Goal: Task Accomplishment & Management: Use online tool/utility

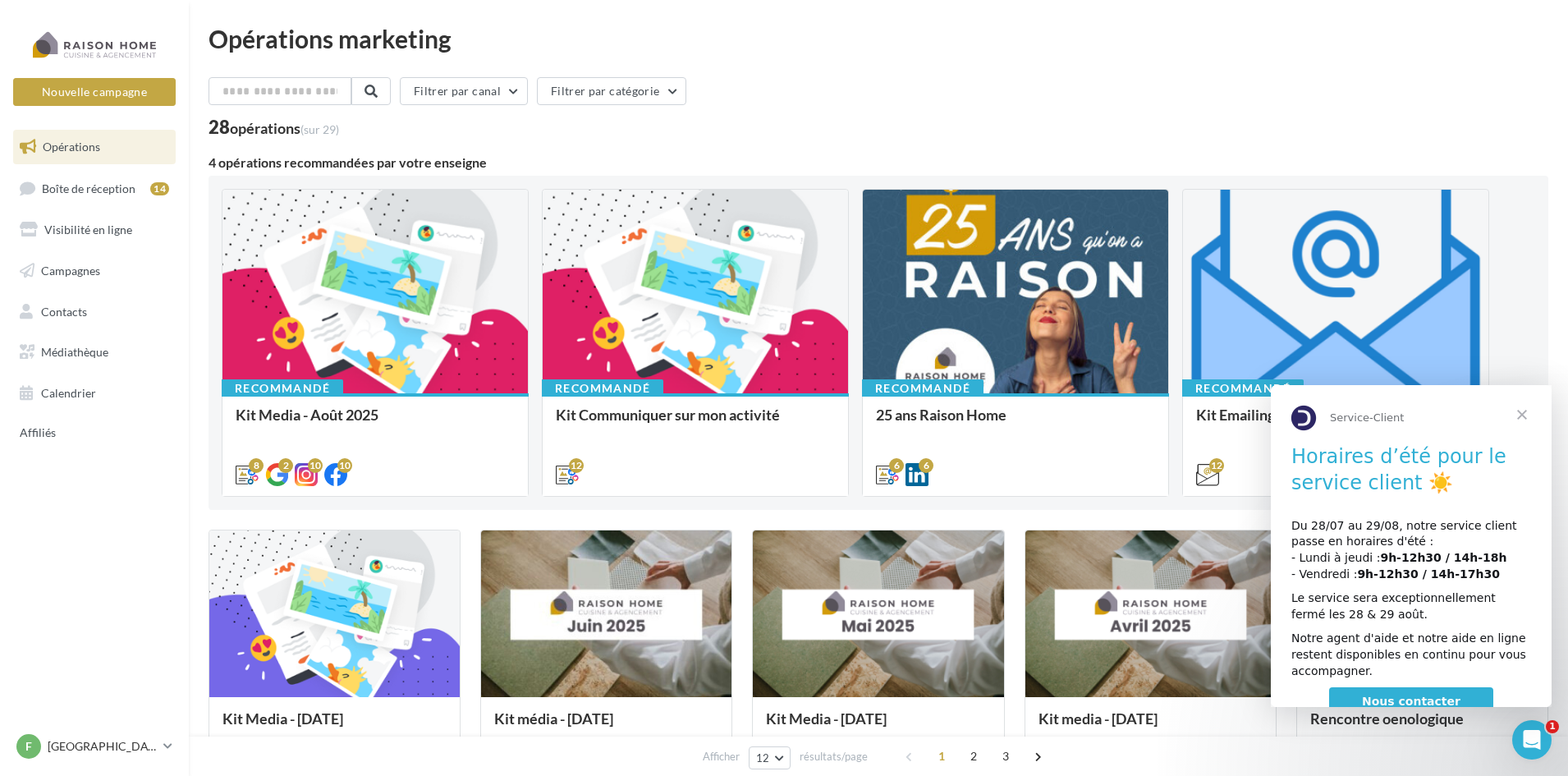
click at [1522, 417] on span "Fermer" at bounding box center [1521, 415] width 59 height 59
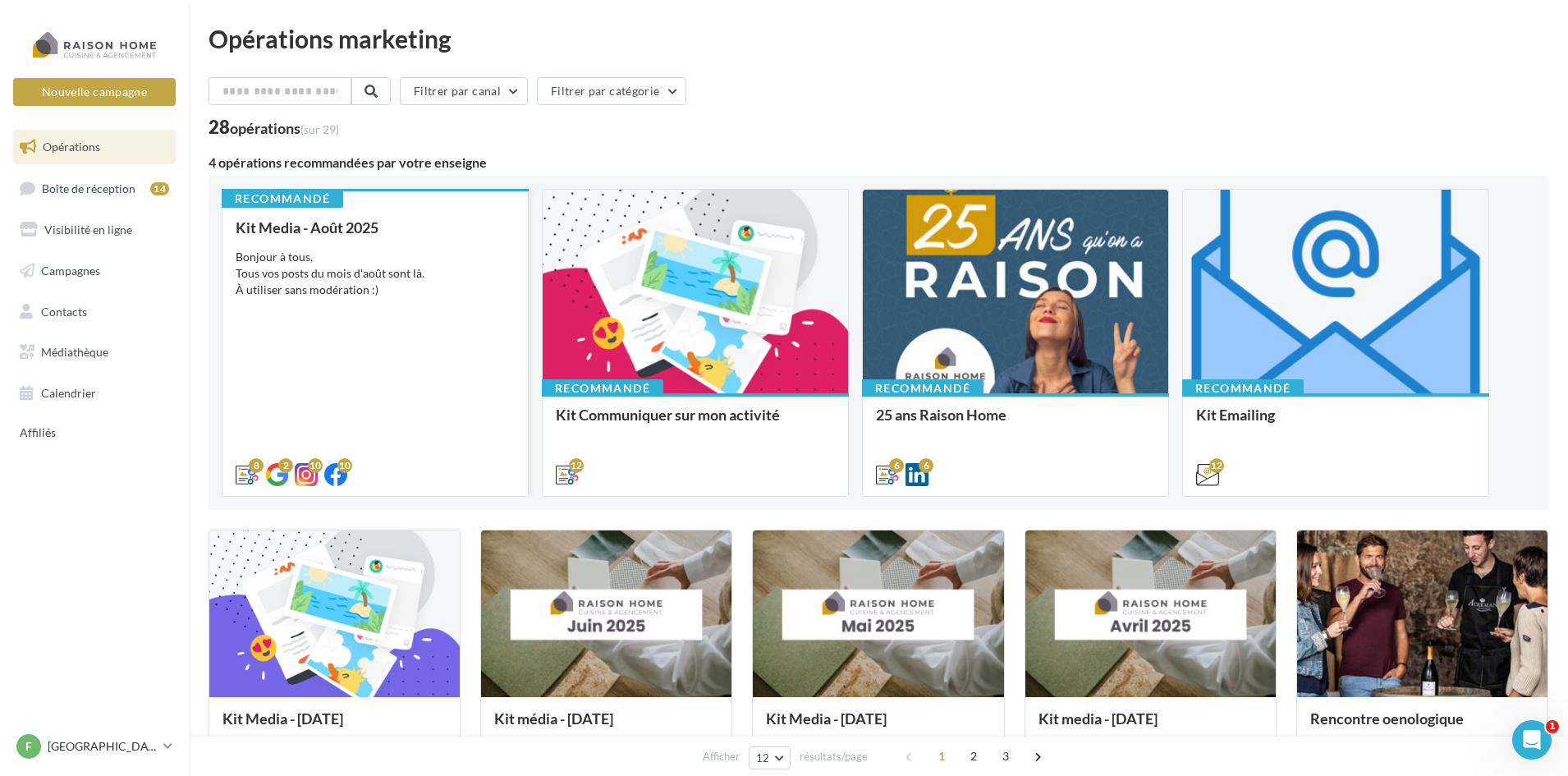
click at [352, 263] on div "Bonjour à tous, Tous vos posts du mois d'août sont là. À utiliser sans modérati…" at bounding box center [375, 273] width 279 height 49
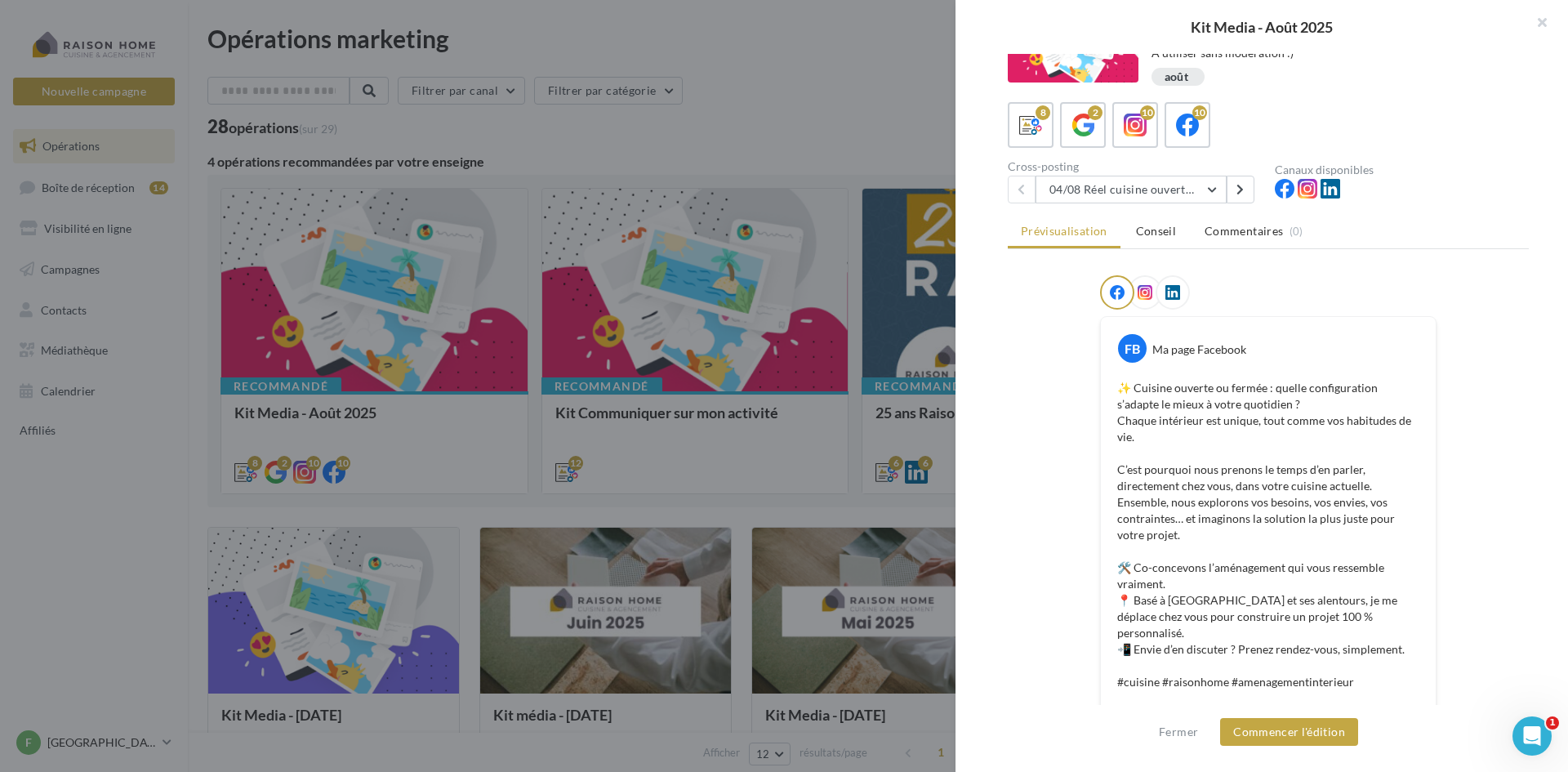
scroll to position [57, 0]
click at [1250, 184] on button at bounding box center [1240, 189] width 27 height 27
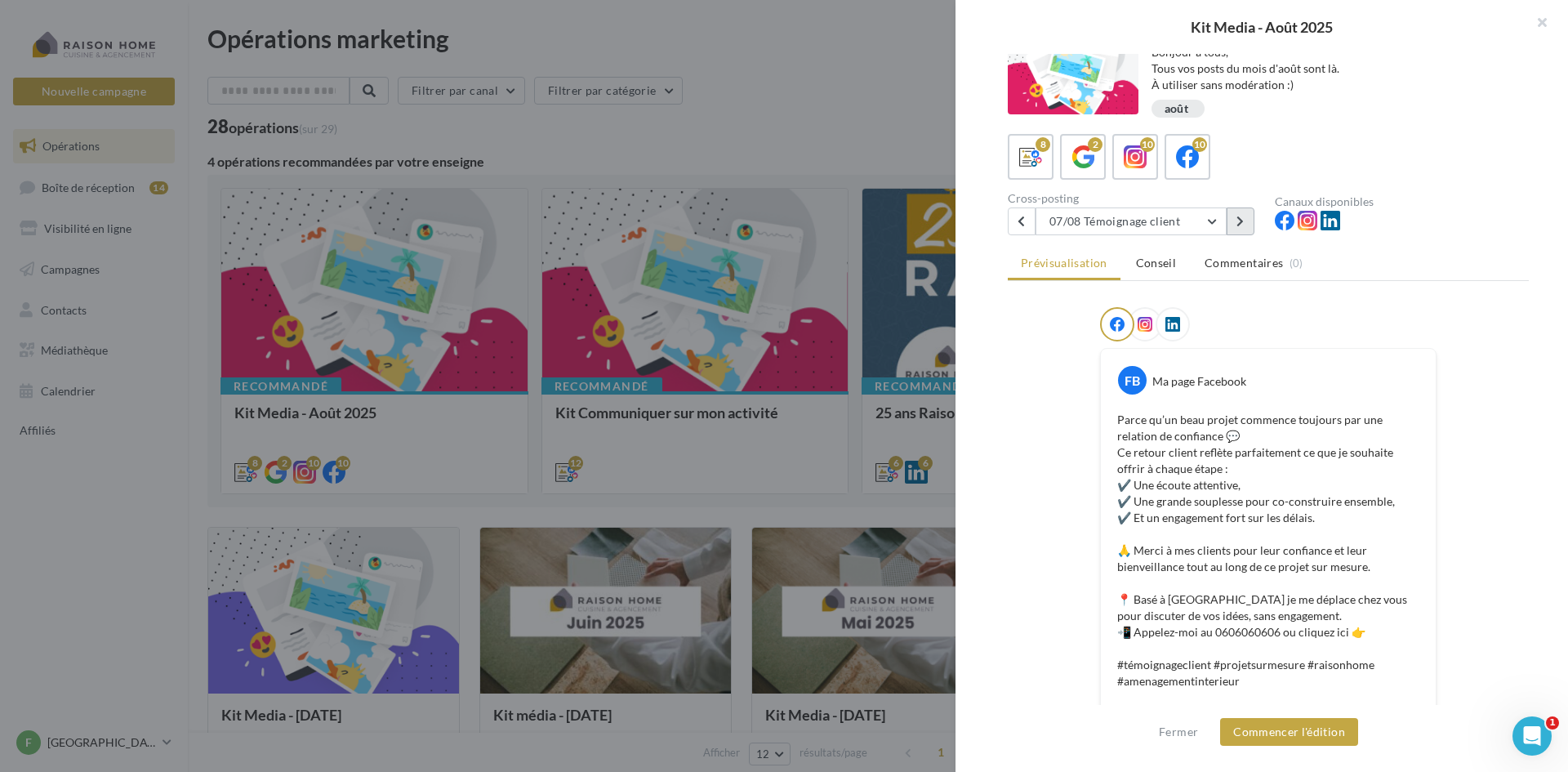
scroll to position [0, 0]
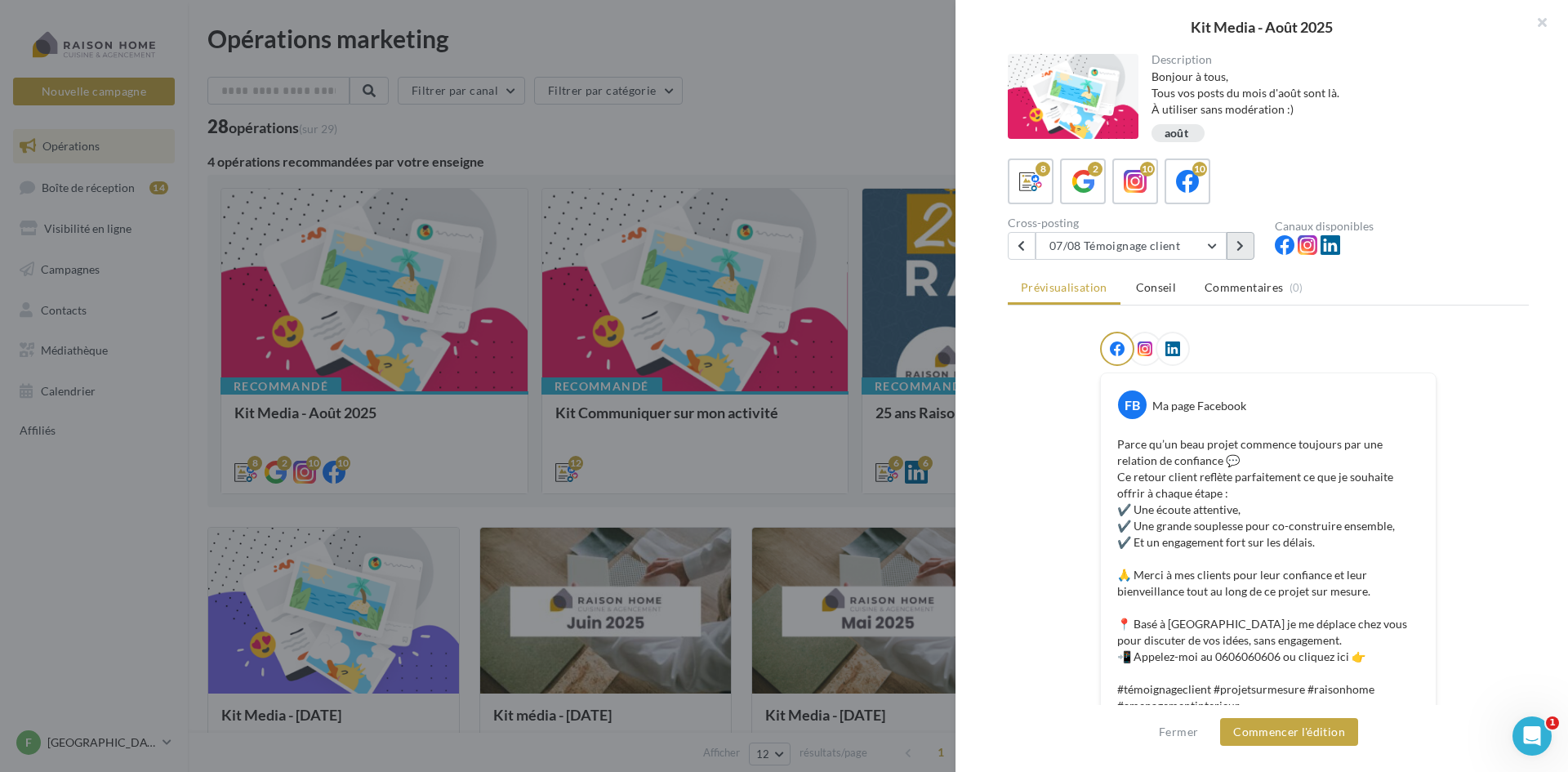
click at [1248, 243] on button at bounding box center [1240, 245] width 27 height 27
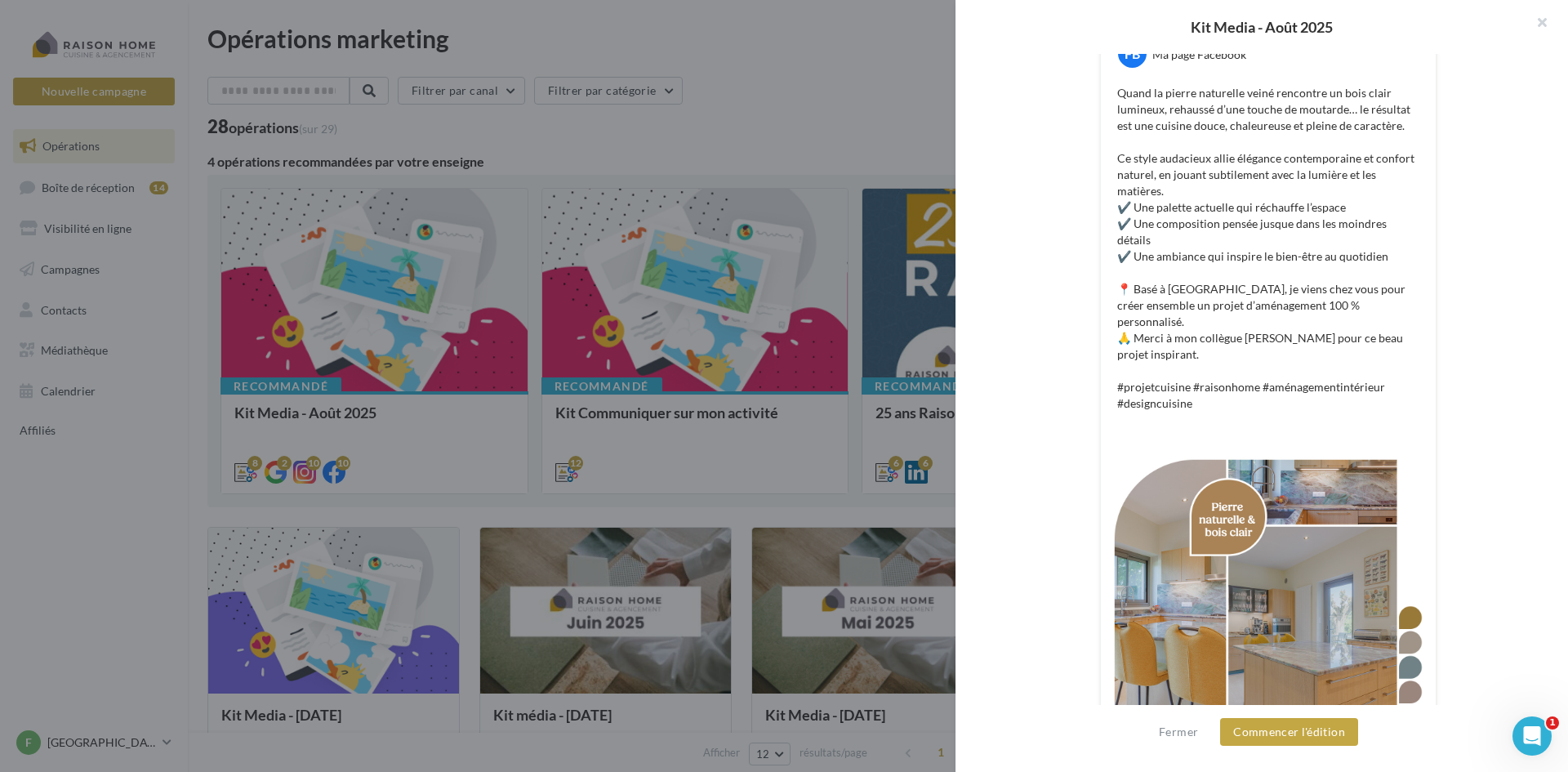
scroll to position [389, 0]
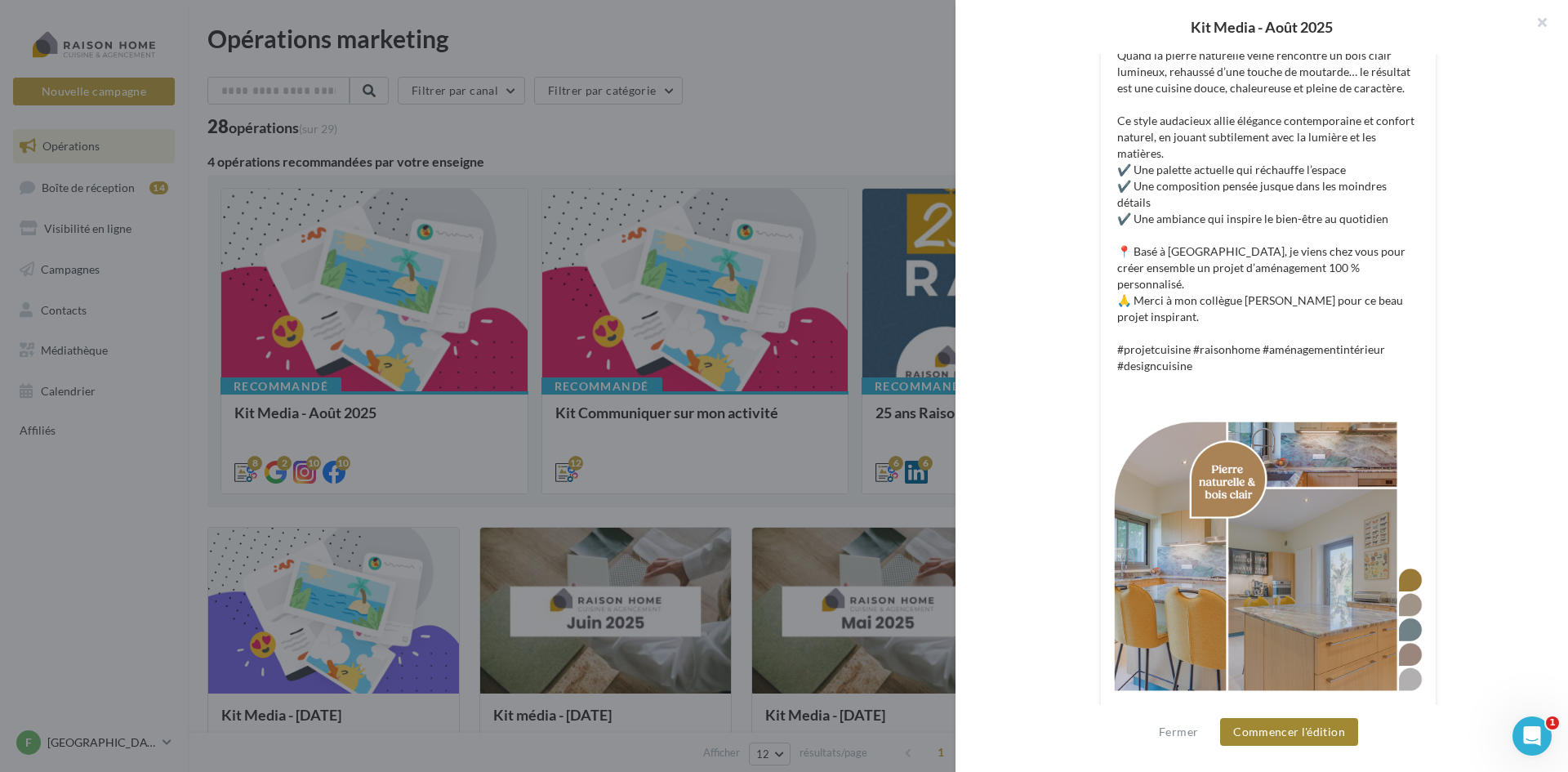
click at [1282, 727] on button "Commencer l'édition" at bounding box center [1289, 732] width 138 height 27
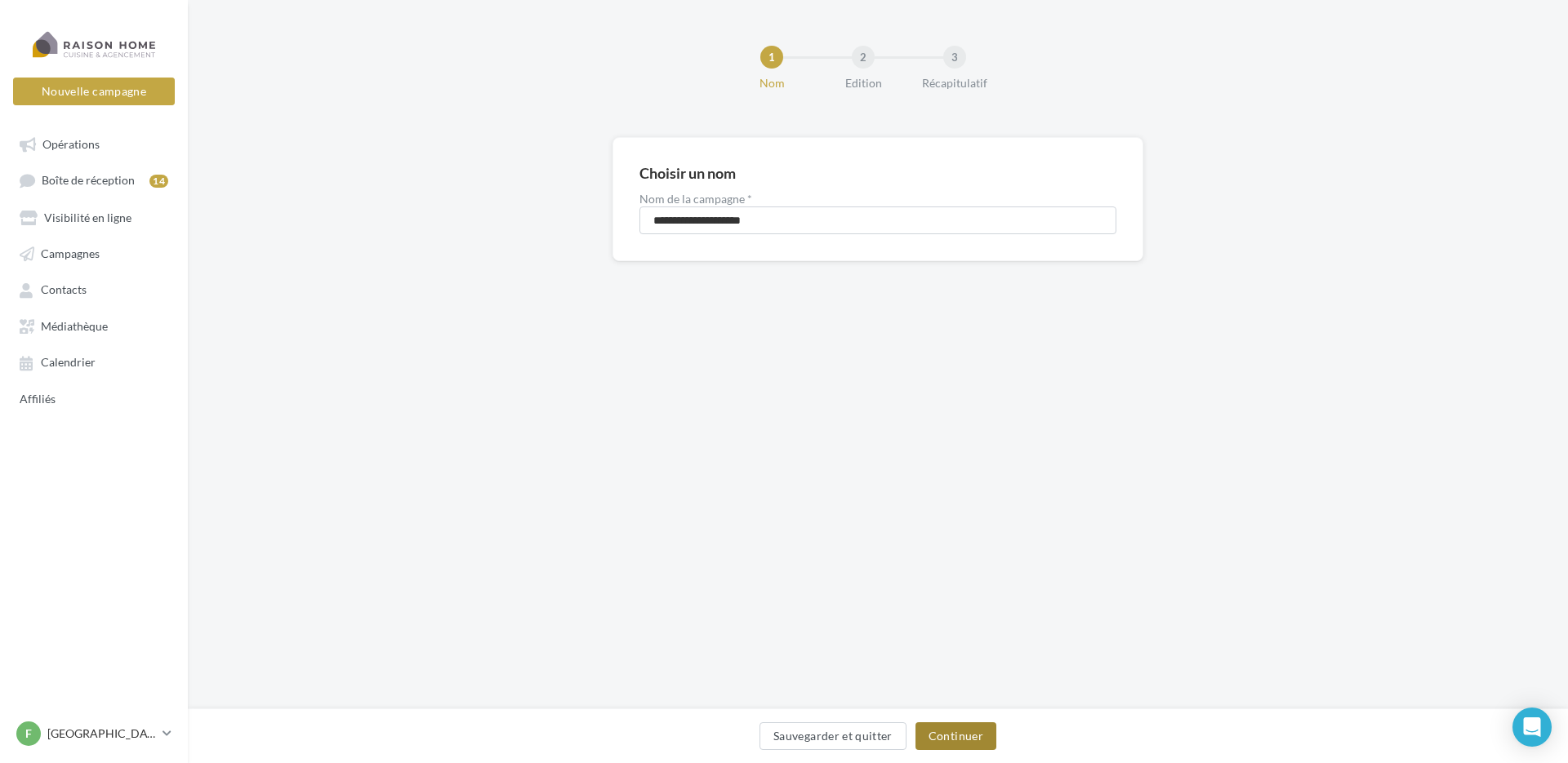
click at [957, 742] on button "Continuer" at bounding box center [956, 736] width 81 height 27
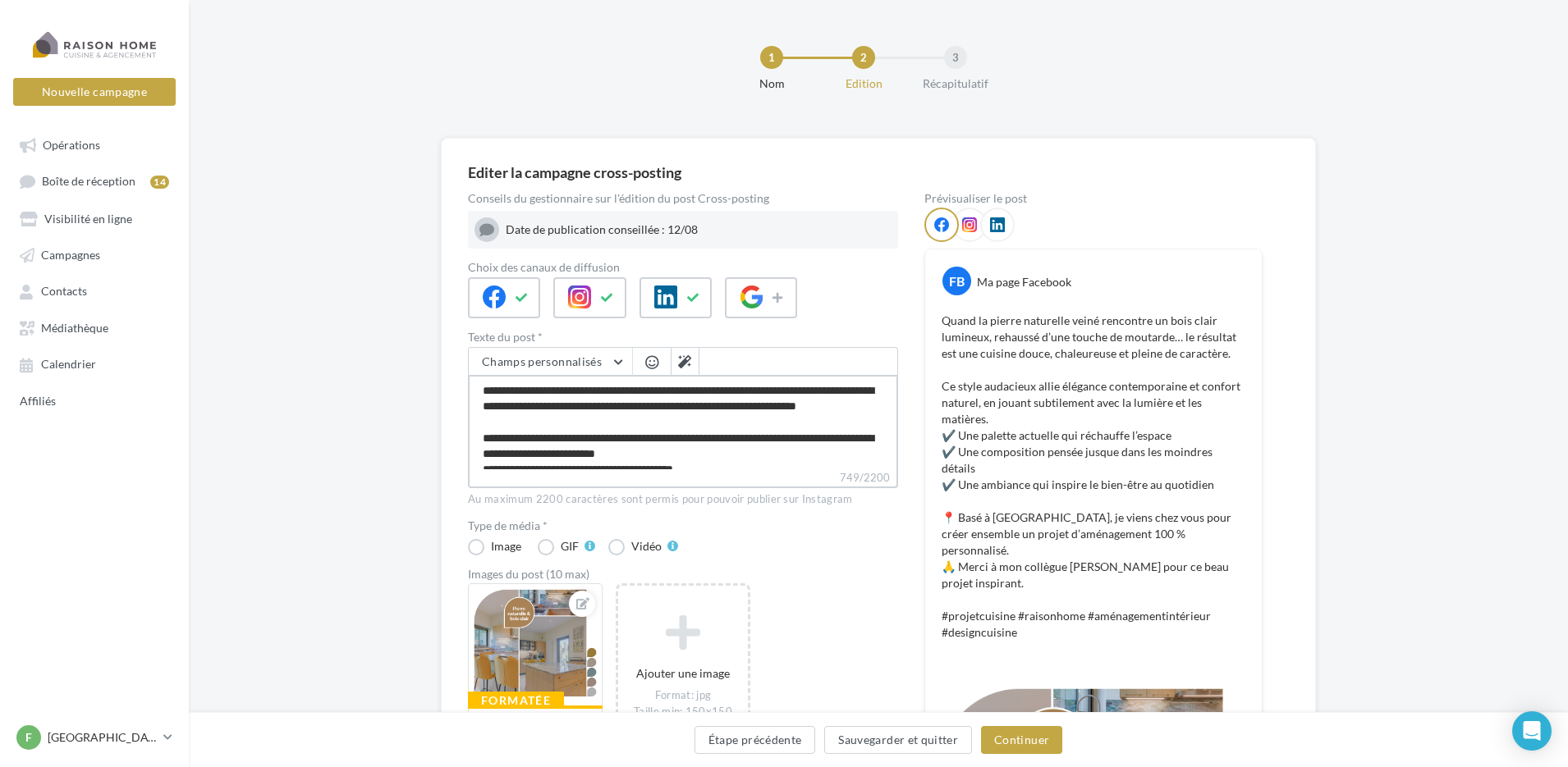
click at [572, 390] on textarea "**********" at bounding box center [683, 422] width 430 height 95
drag, startPoint x: 517, startPoint y: 393, endPoint x: 567, endPoint y: 401, distance: 50.6
click at [567, 401] on textarea "**********" at bounding box center [683, 422] width 430 height 95
click at [609, 415] on textarea "**********" at bounding box center [683, 422] width 430 height 95
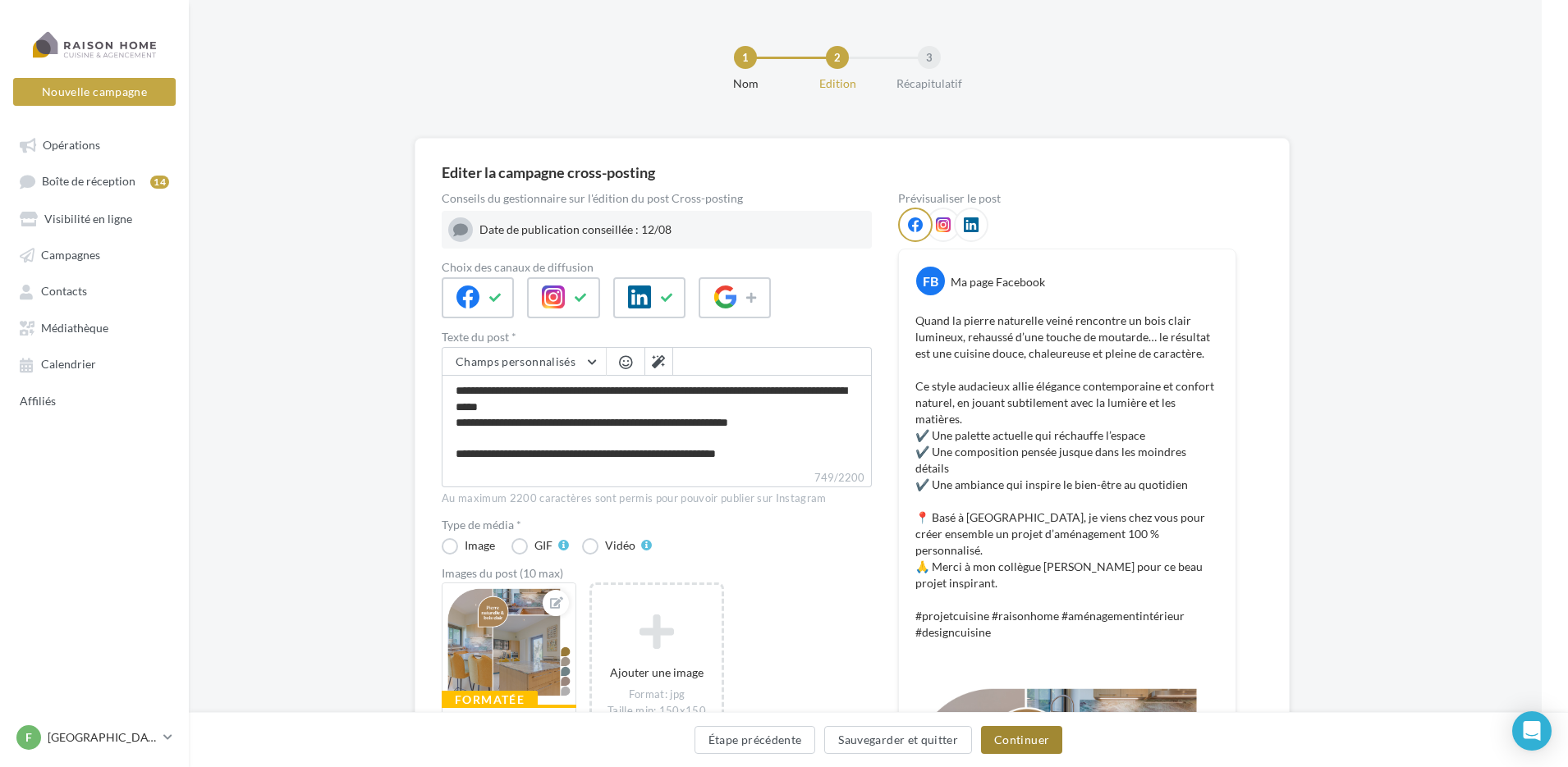
scroll to position [157, 0]
click at [1009, 733] on button "Continuer" at bounding box center [1021, 740] width 81 height 28
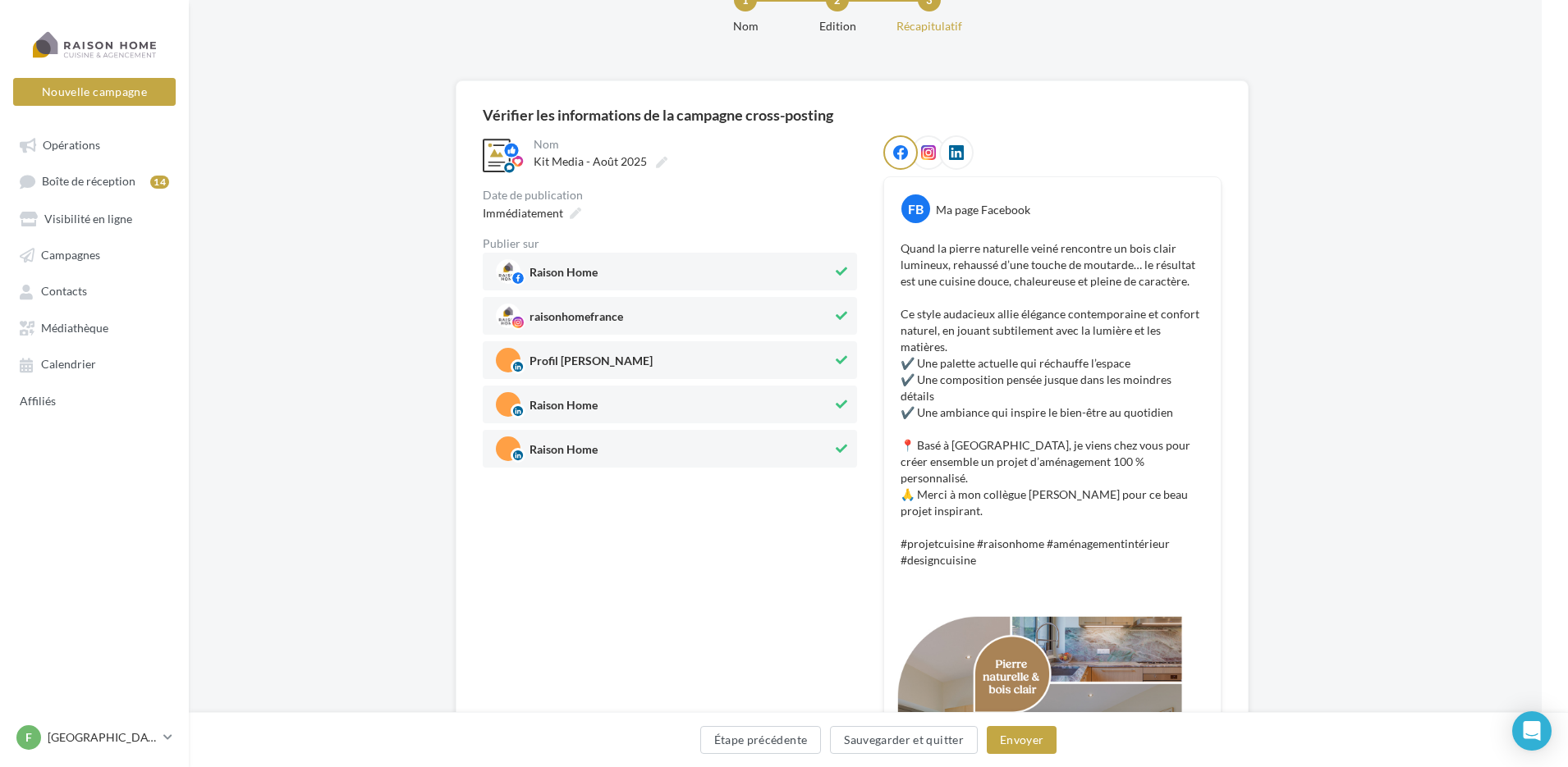
scroll to position [59, 26]
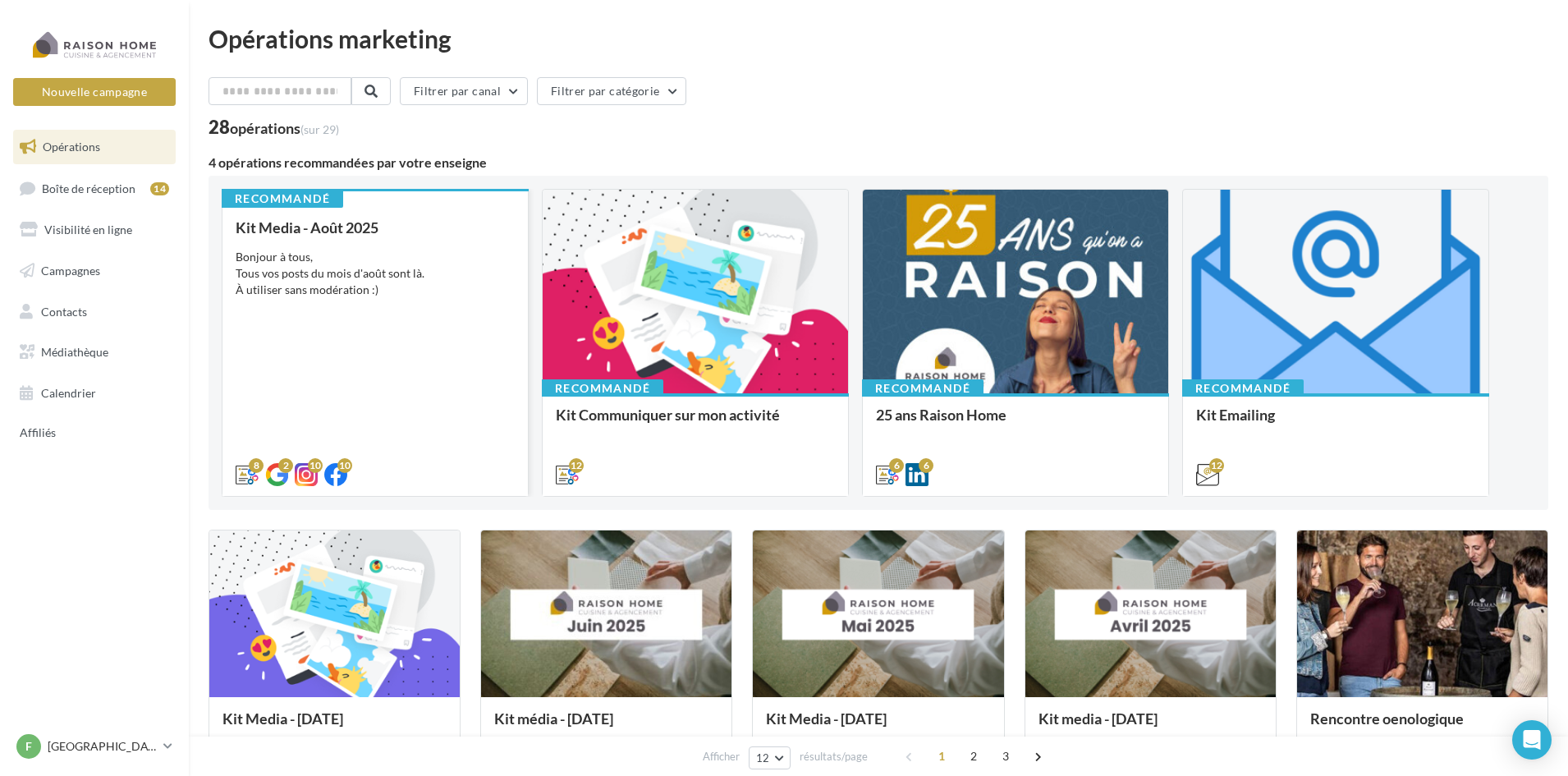
click at [387, 286] on div "Bonjour à tous, Tous vos posts du mois d'août sont là. À utiliser sans modérati…" at bounding box center [375, 273] width 279 height 49
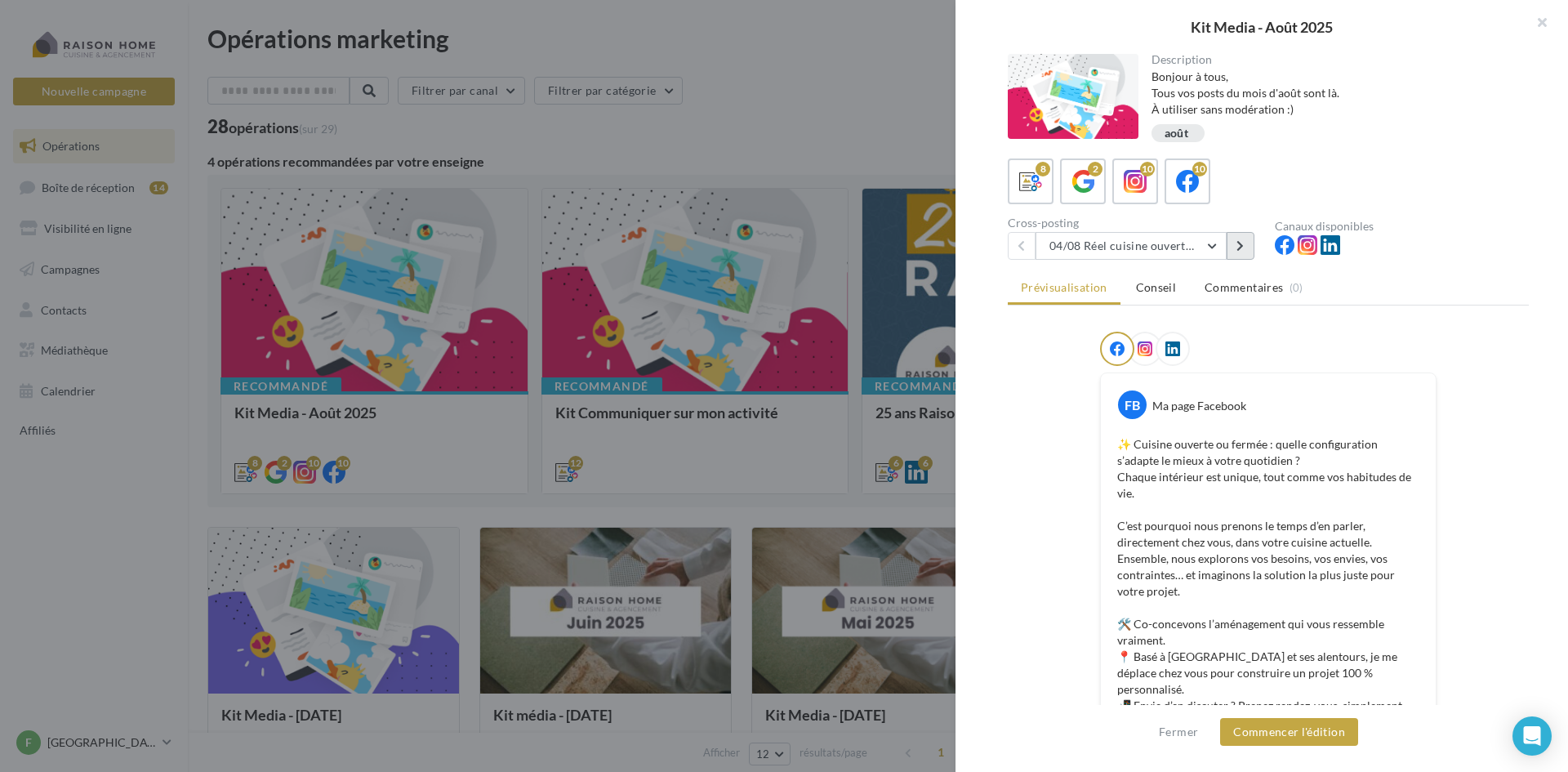
click at [1251, 241] on button at bounding box center [1240, 245] width 27 height 27
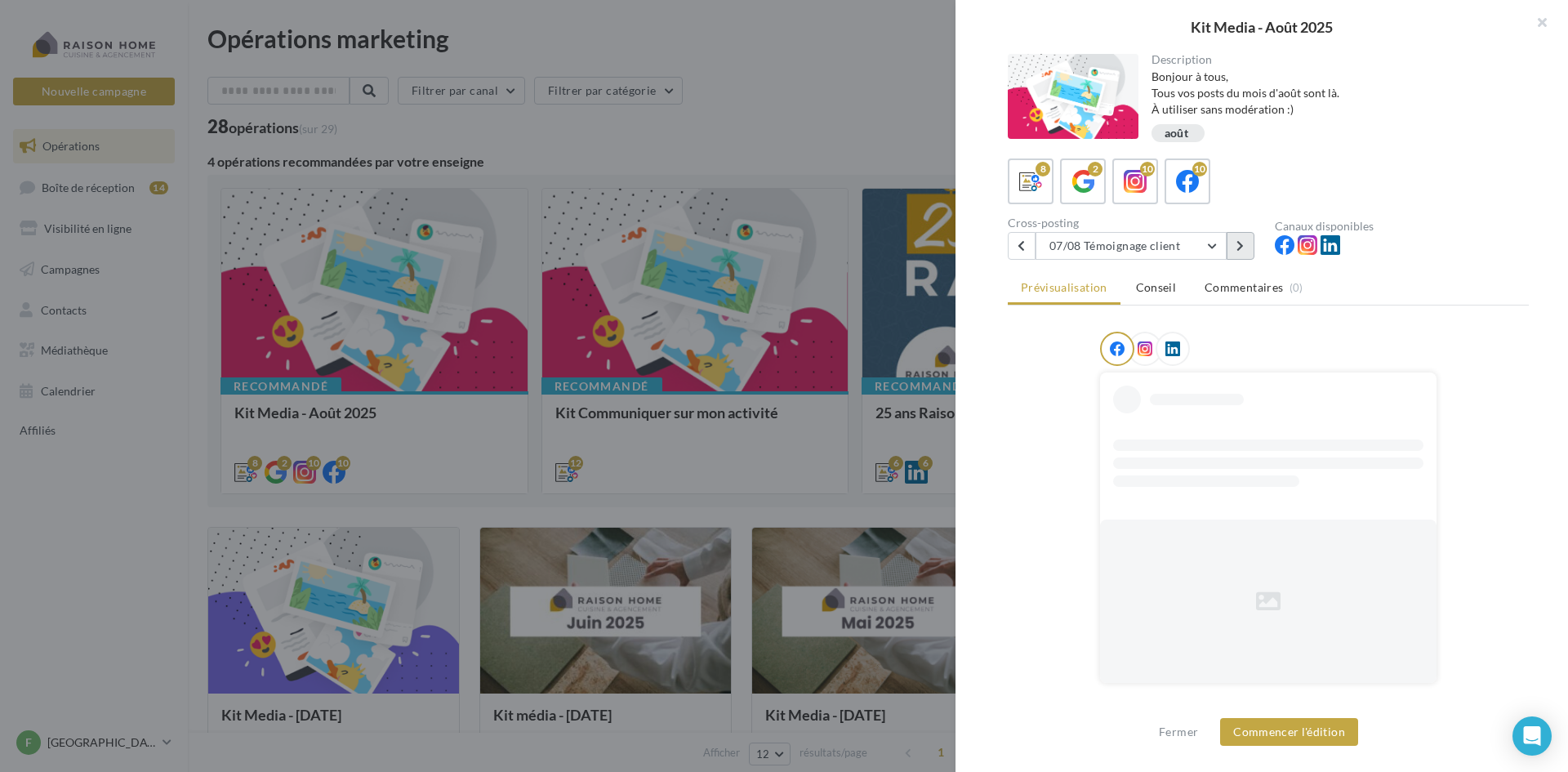
click at [1251, 241] on button at bounding box center [1240, 245] width 27 height 27
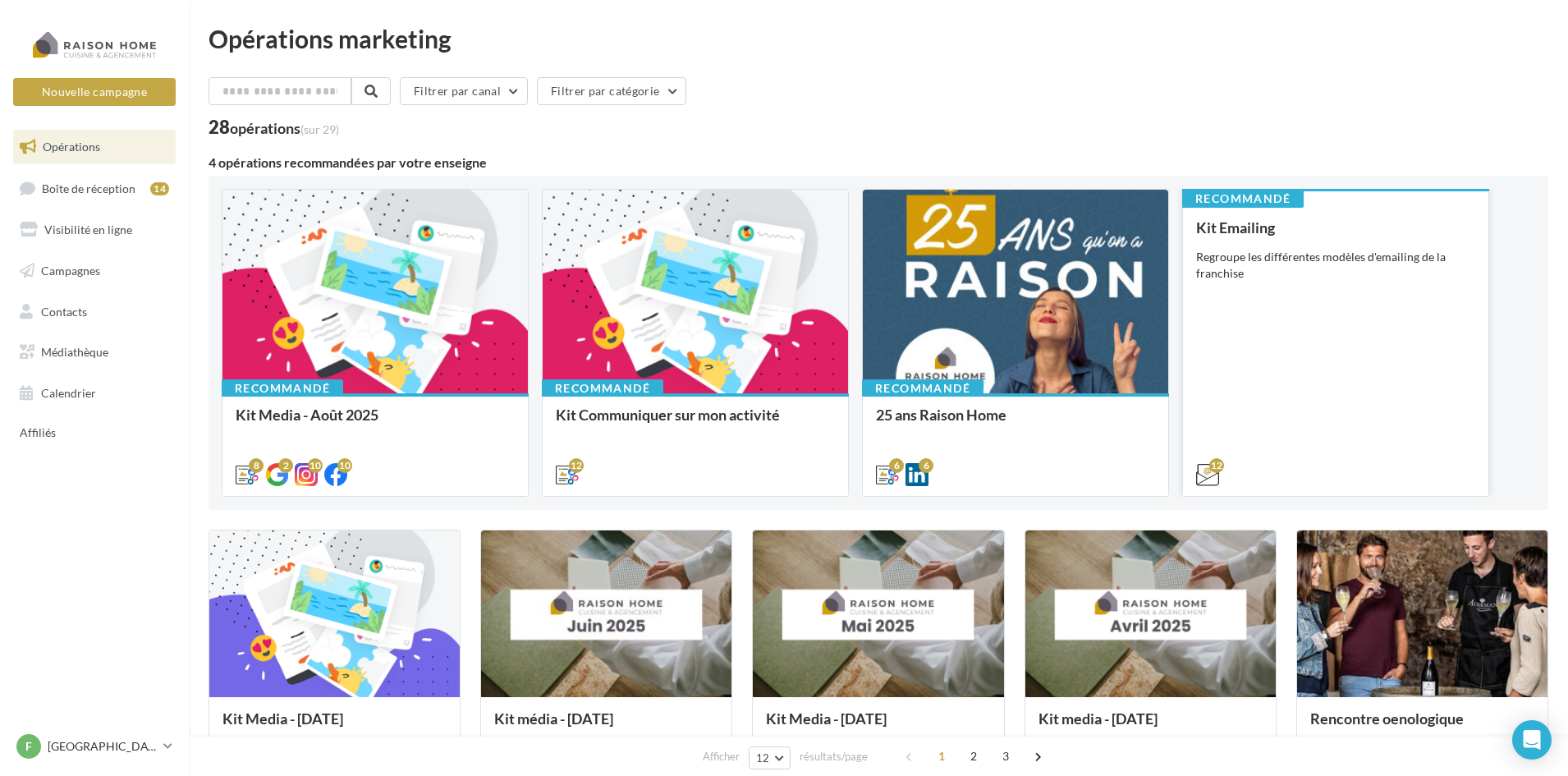
click at [1335, 369] on div "Kit Emailing Regroupe les différentes modèles d'emailing de la franchise" at bounding box center [1335, 350] width 279 height 262
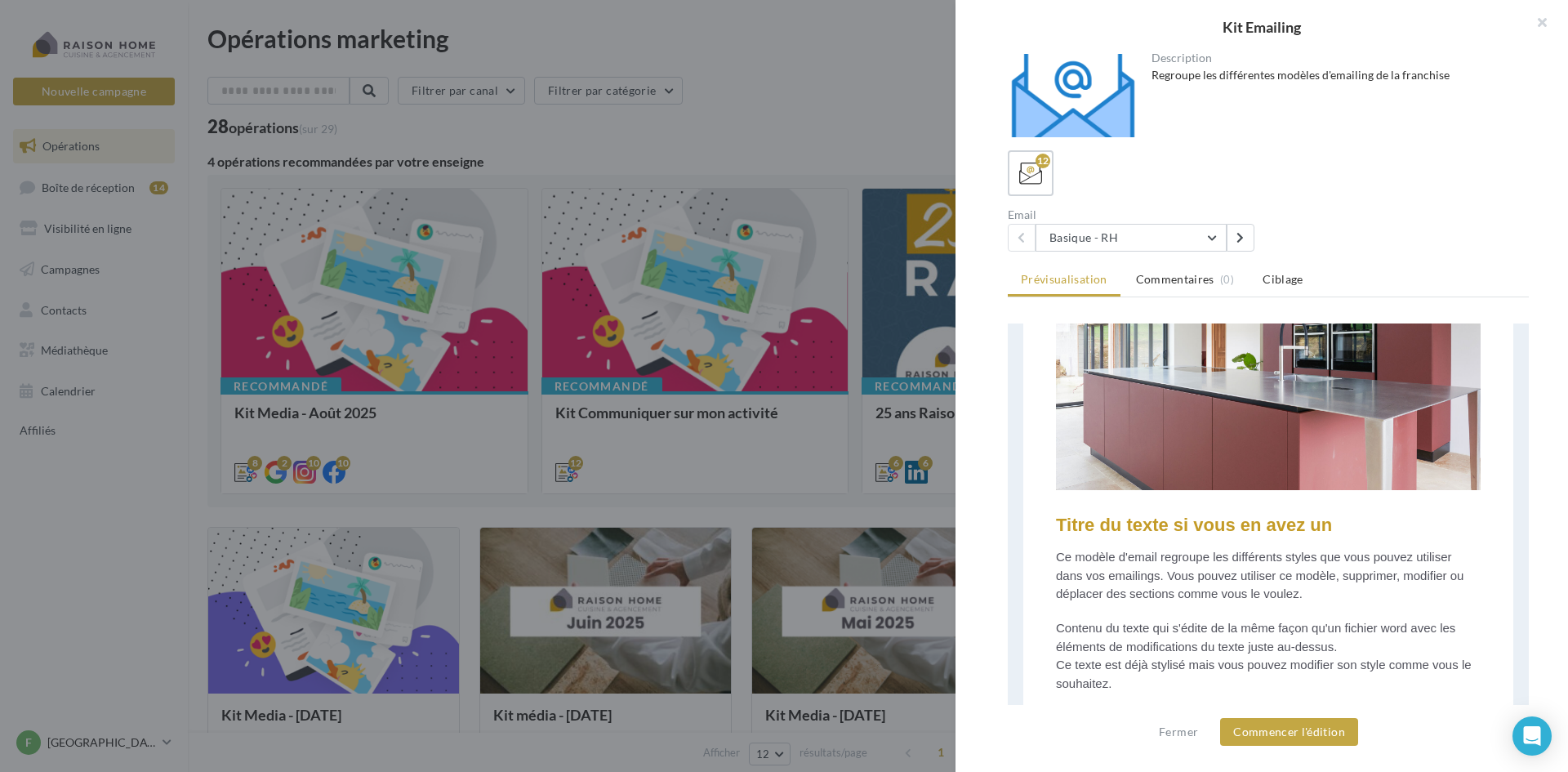
scroll to position [316, 0]
click at [1245, 237] on button at bounding box center [1240, 238] width 27 height 27
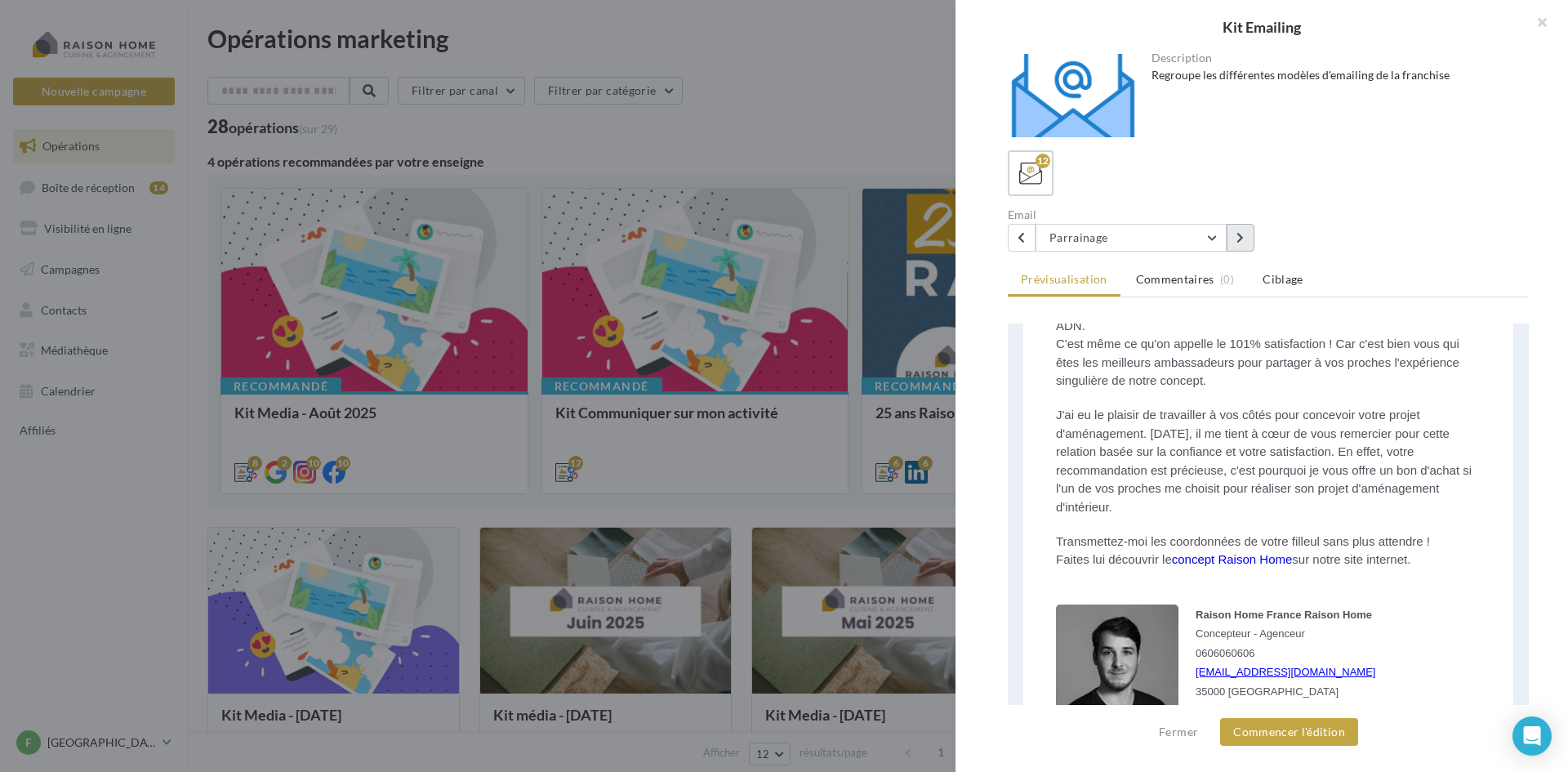
scroll to position [561, 0]
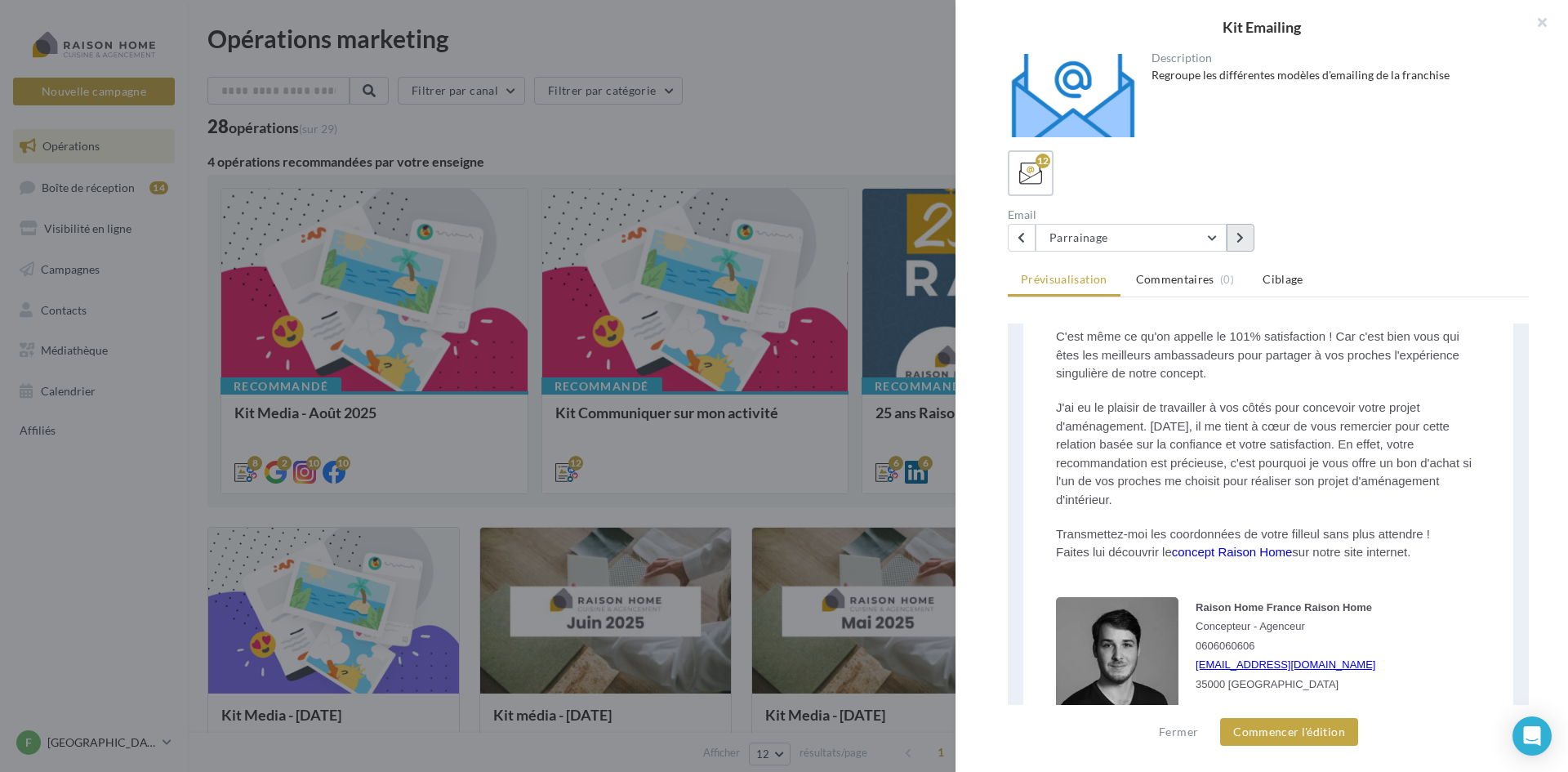
click at [1240, 232] on icon at bounding box center [1240, 237] width 8 height 11
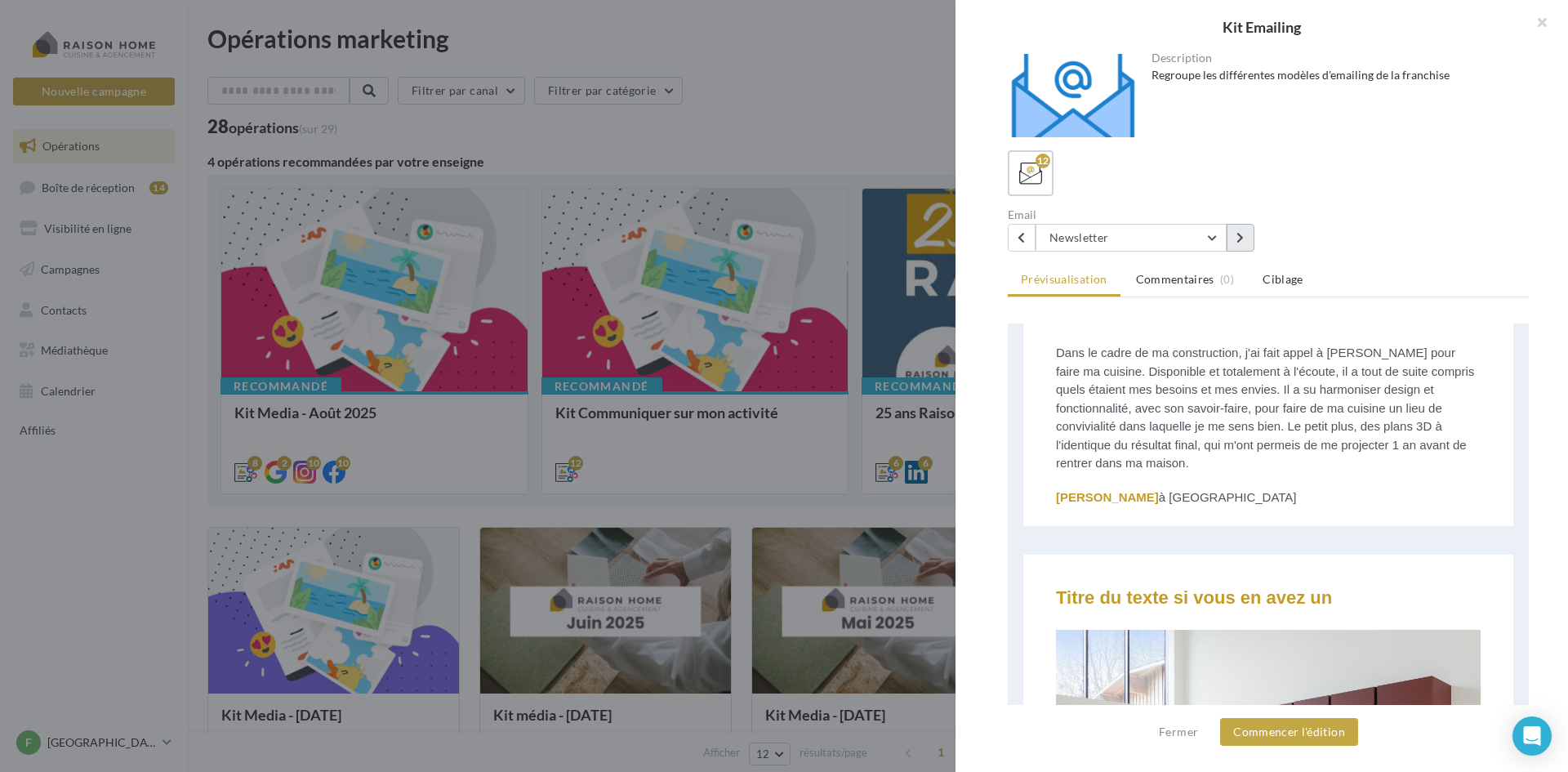
scroll to position [831, 0]
click at [1049, 256] on div "Description Regroupe les différentes modèles d'emailing de la franchise 12 Emai…" at bounding box center [1268, 387] width 625 height 666
click at [1034, 235] on button at bounding box center [1022, 238] width 27 height 27
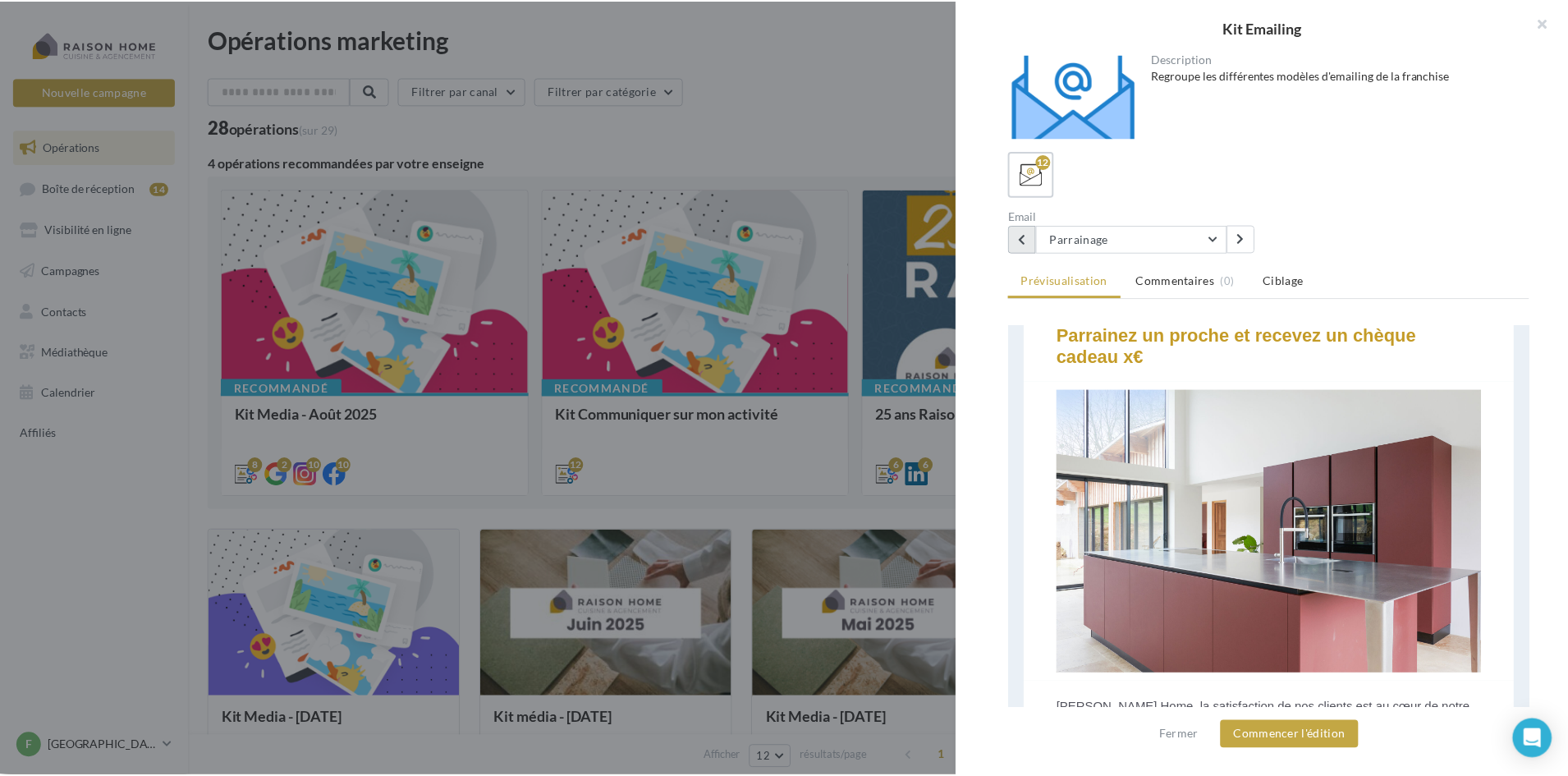
scroll to position [159, 0]
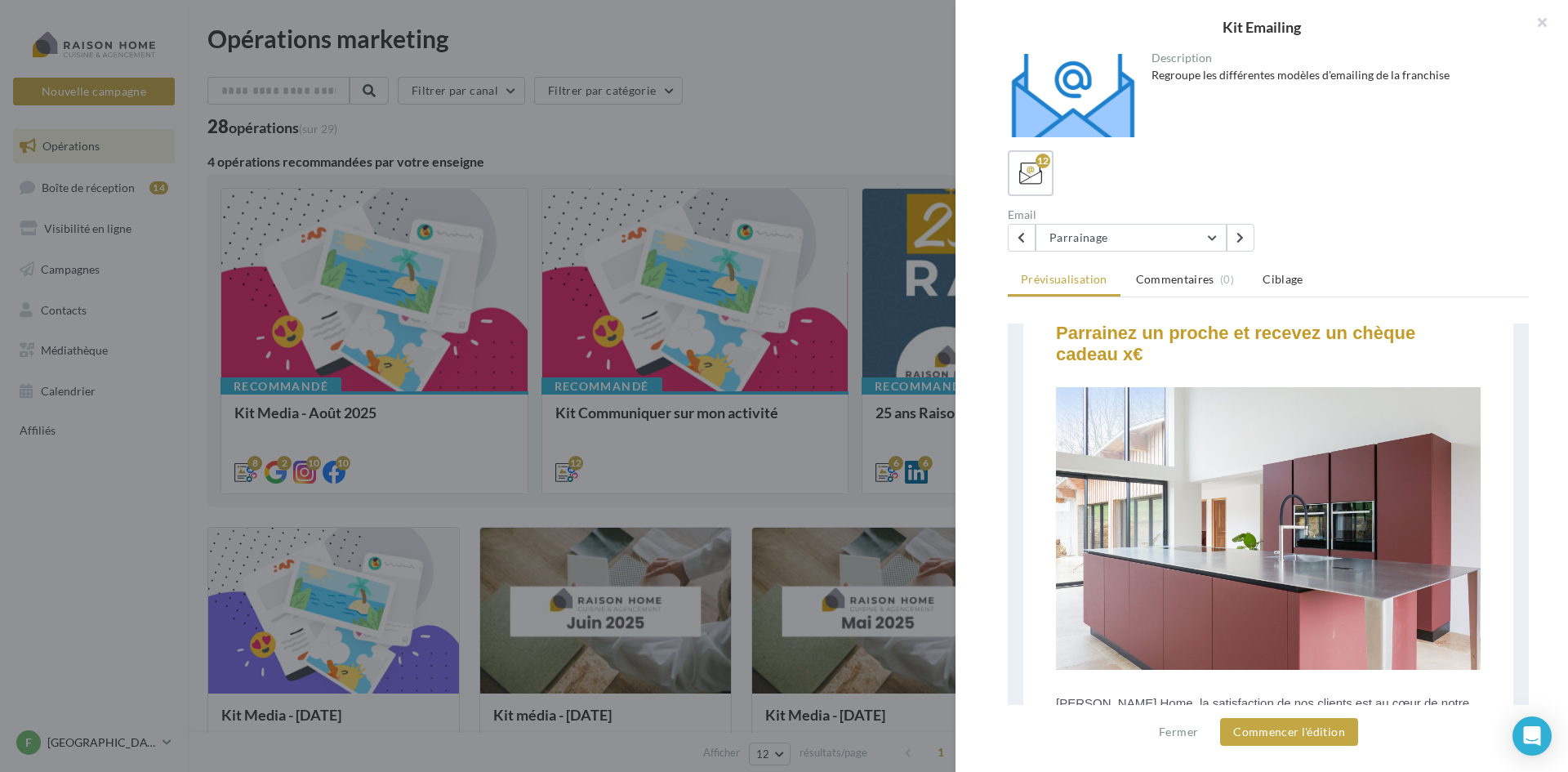
click at [569, 177] on div at bounding box center [784, 386] width 1568 height 772
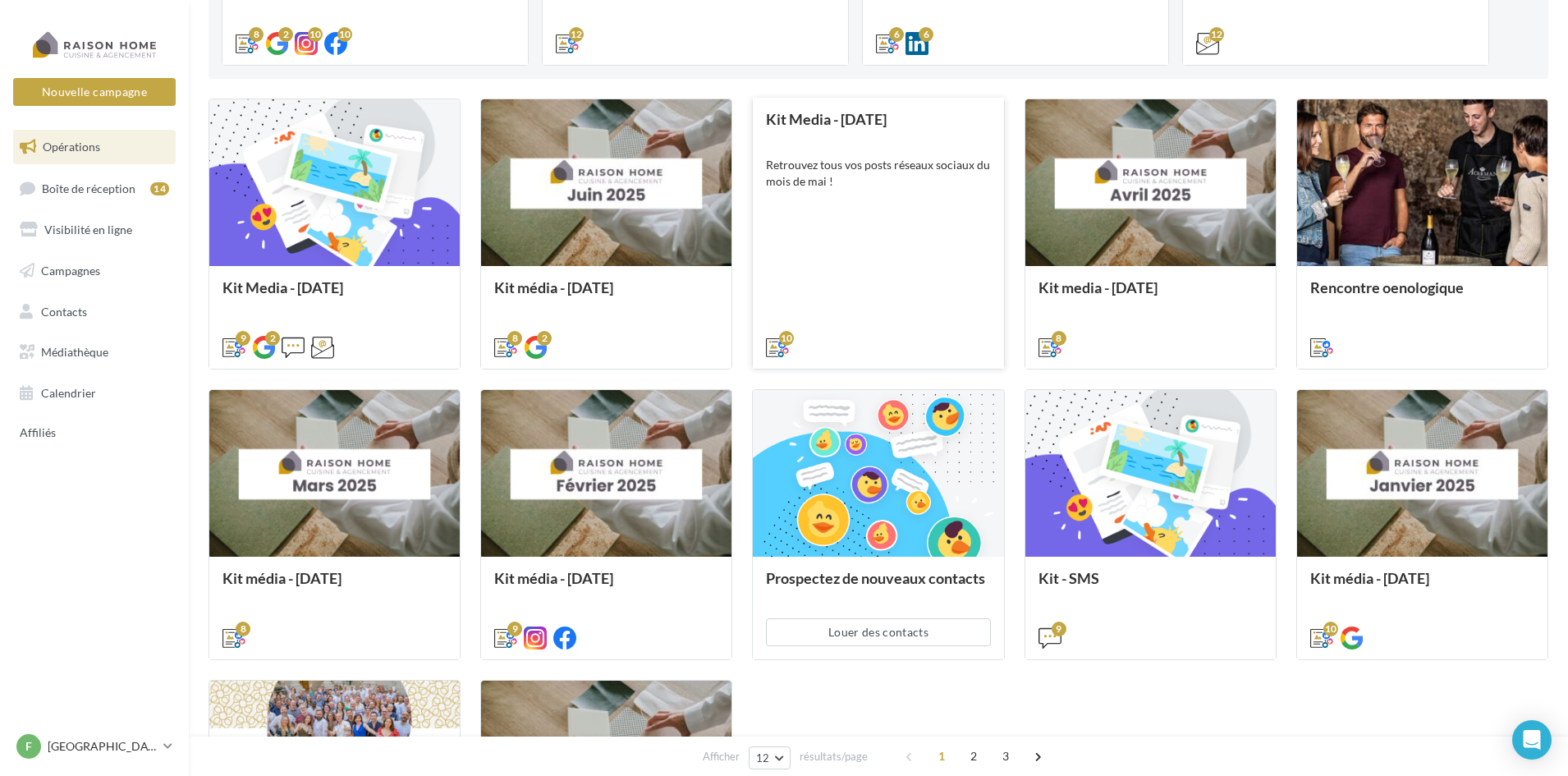
scroll to position [432, 0]
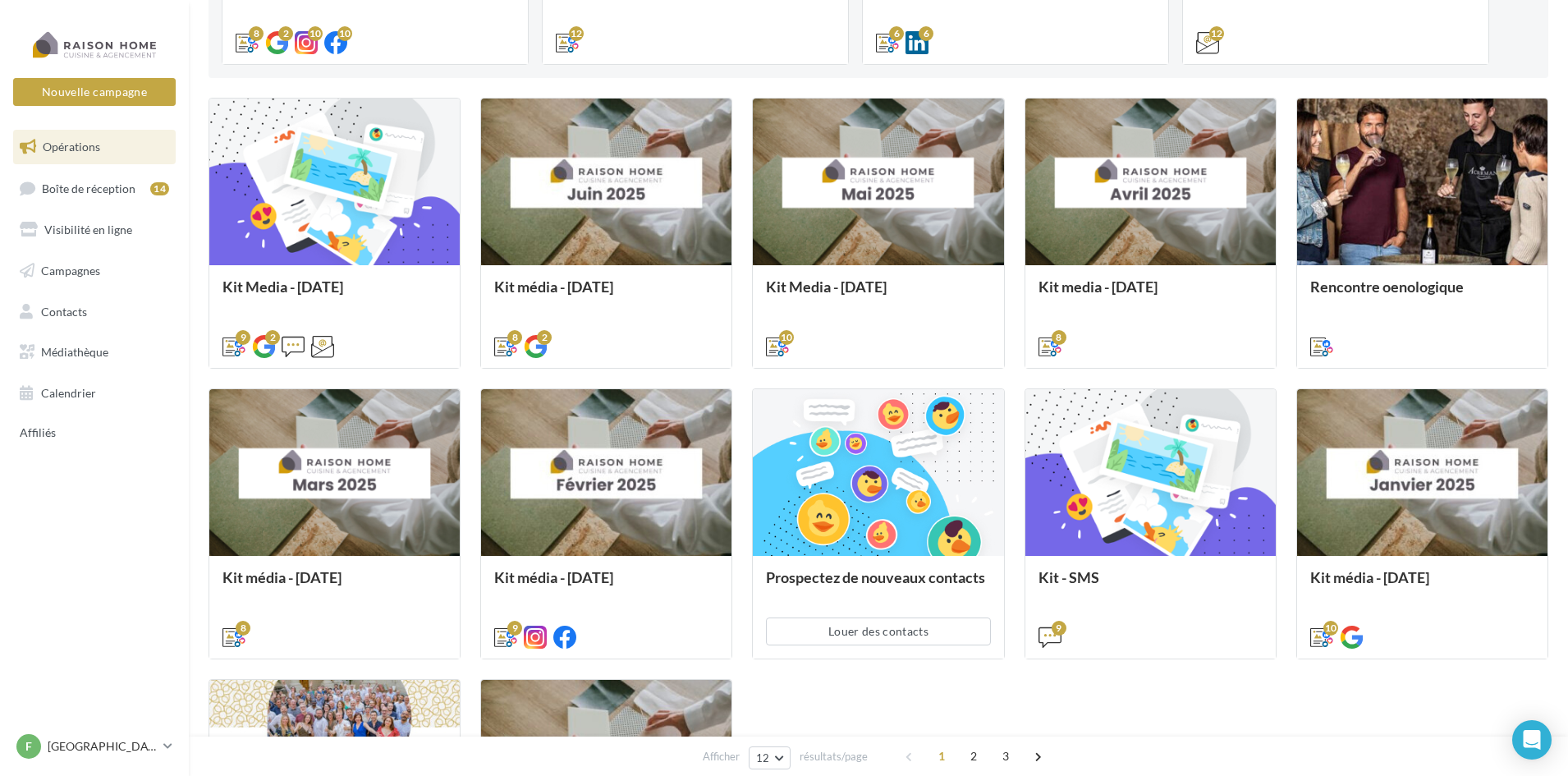
click at [110, 78] on div "Nouvelle campagne Nouvelle campagne" at bounding box center [94, 65] width 163 height 82
click at [102, 94] on button "Nouvelle campagne" at bounding box center [94, 91] width 163 height 28
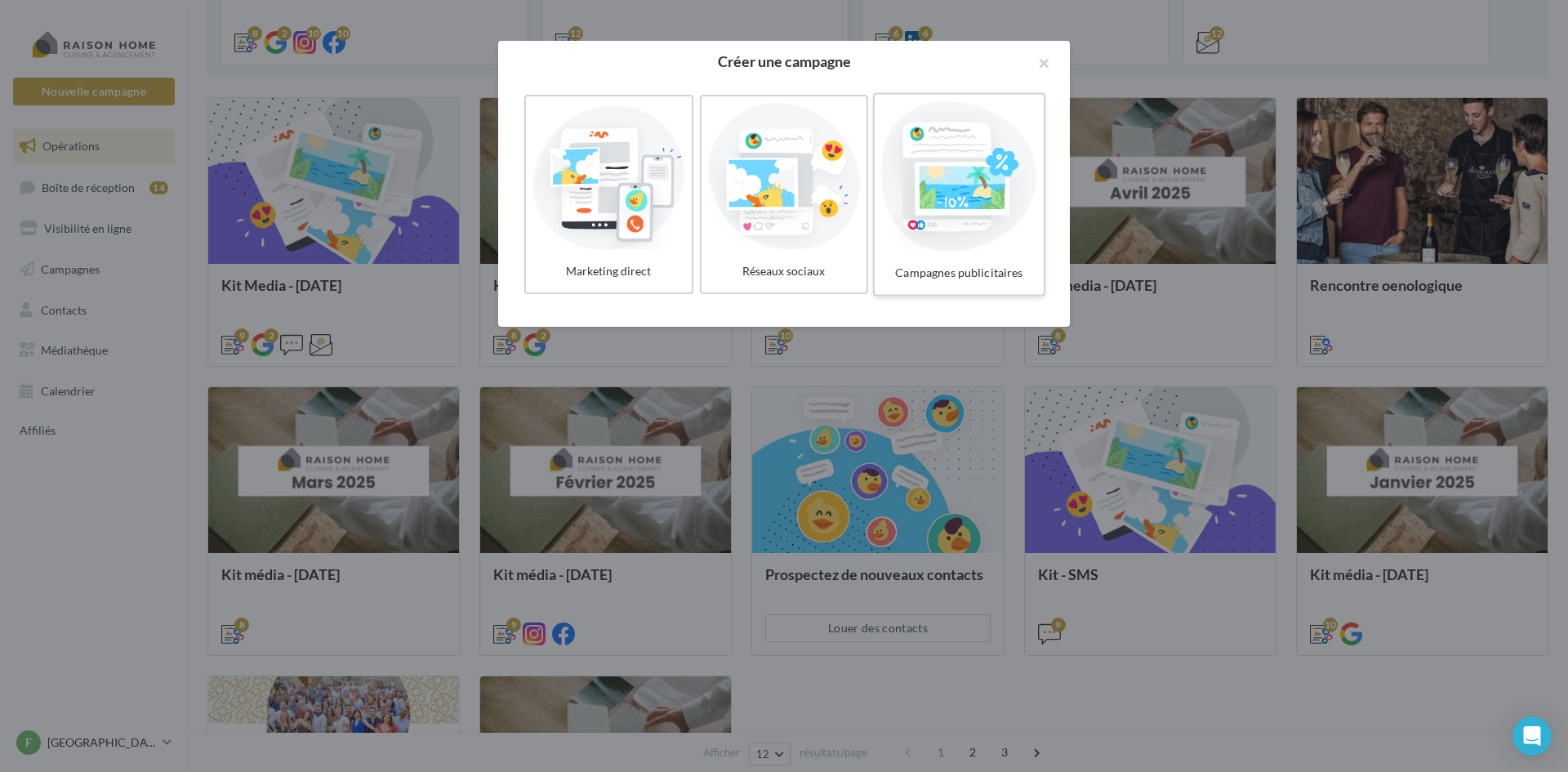
click at [998, 254] on label "Campagnes publicitaires" at bounding box center [959, 195] width 172 height 203
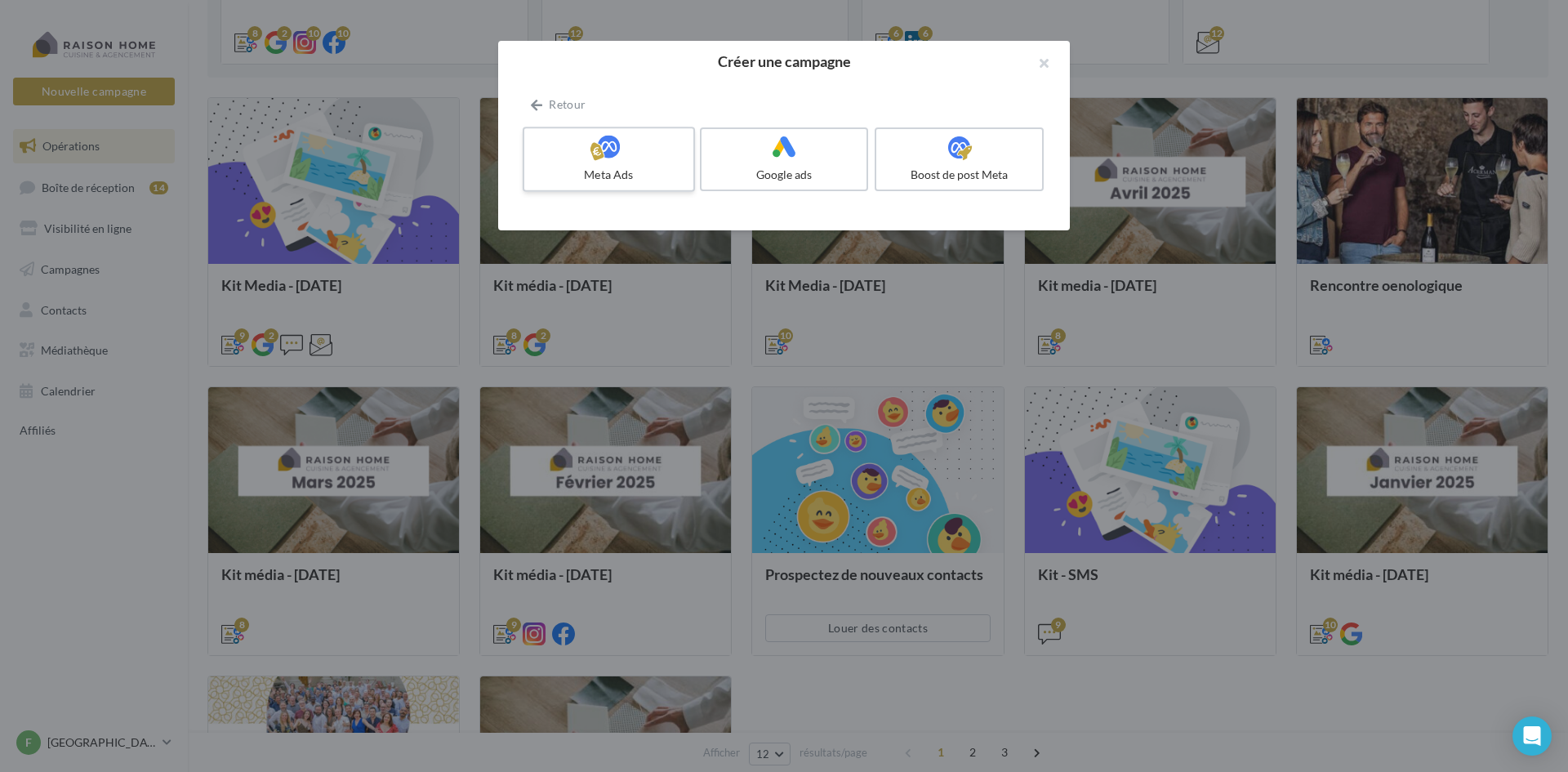
click at [615, 154] on icon at bounding box center [609, 147] width 24 height 24
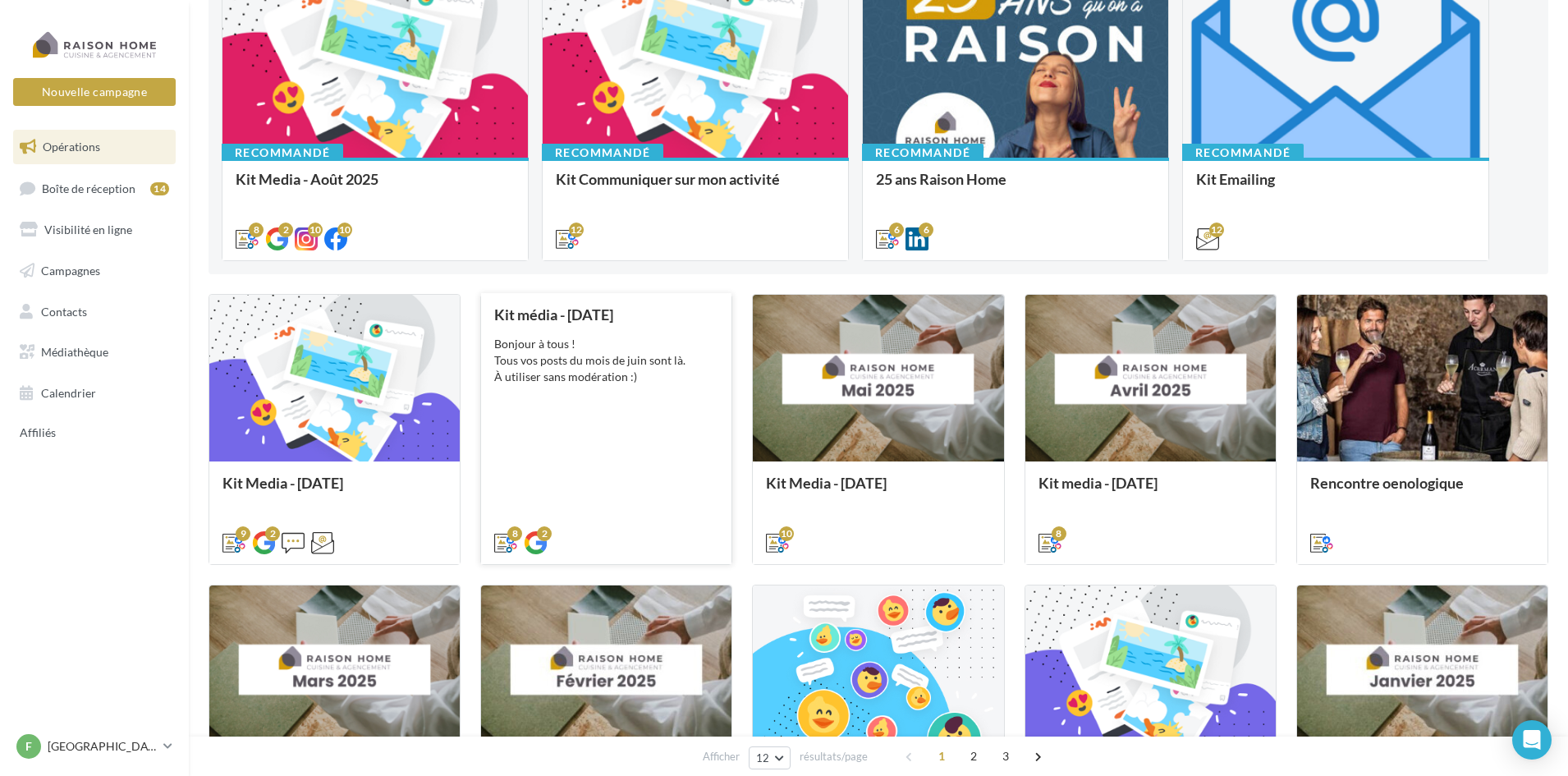
scroll to position [205, 0]
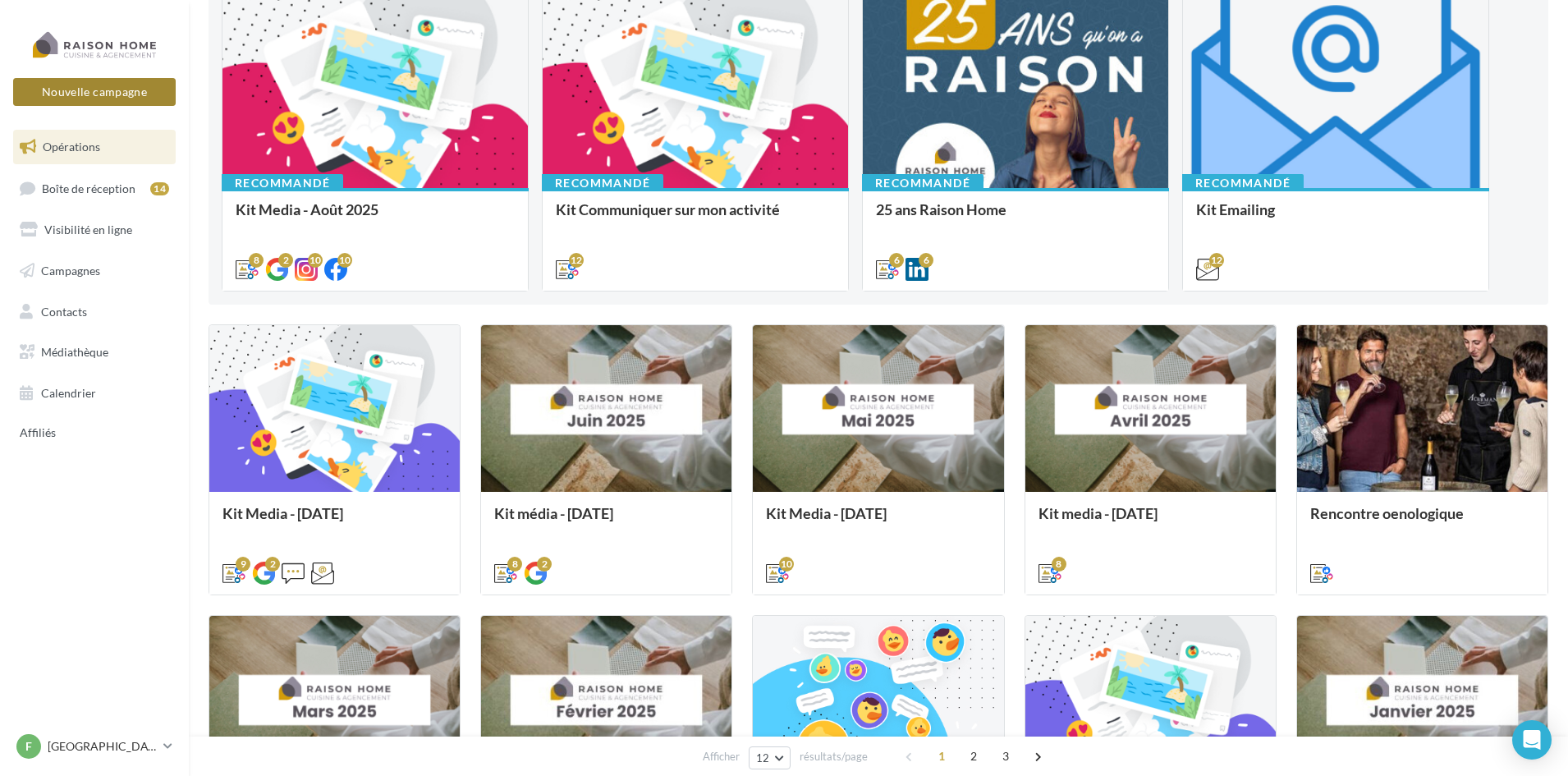
click at [130, 81] on button "Nouvelle campagne" at bounding box center [94, 91] width 163 height 28
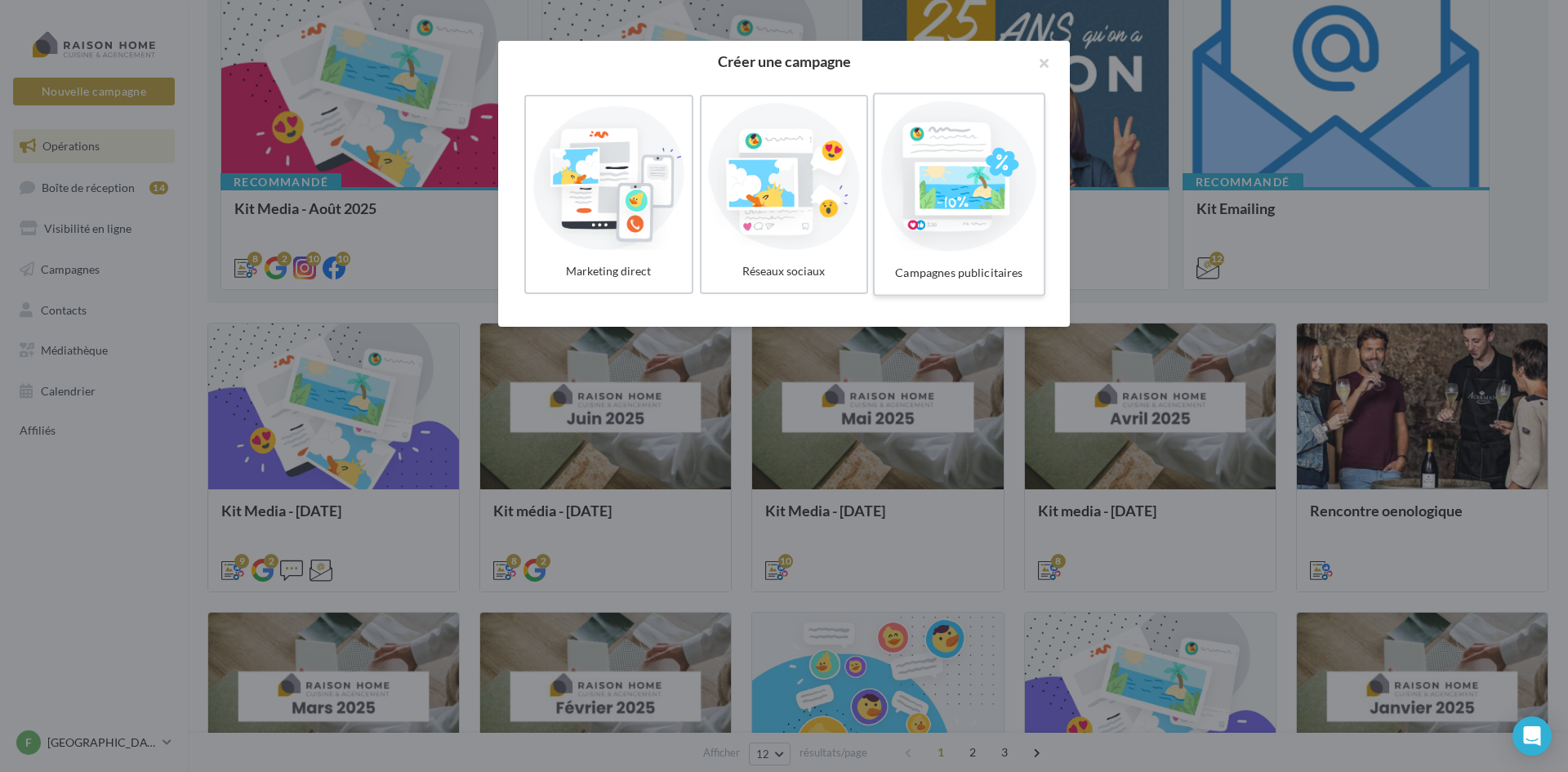
click at [1008, 258] on div "Campagnes publicitaires" at bounding box center [958, 273] width 155 height 30
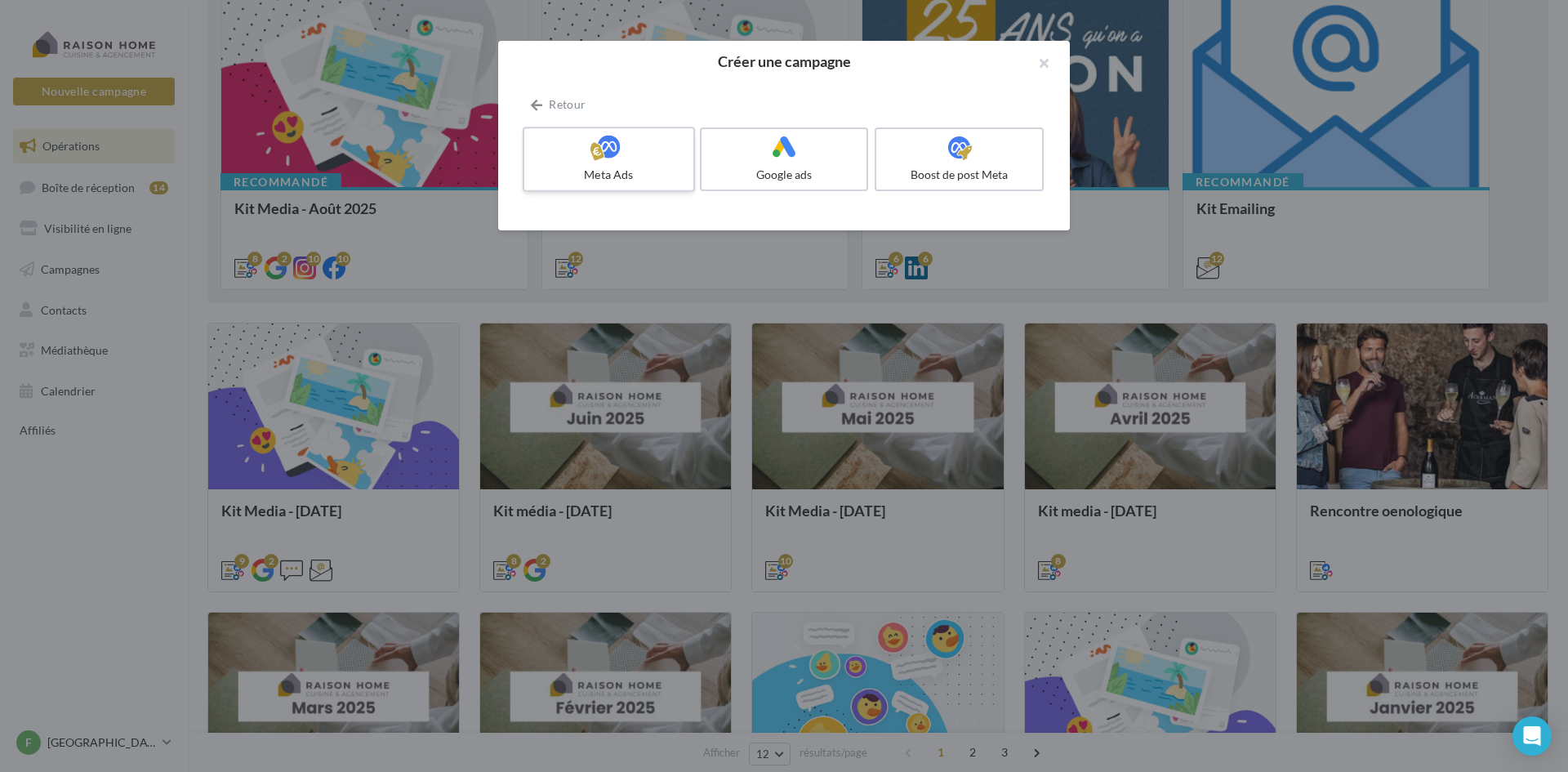
click at [600, 147] on icon at bounding box center [609, 147] width 24 height 24
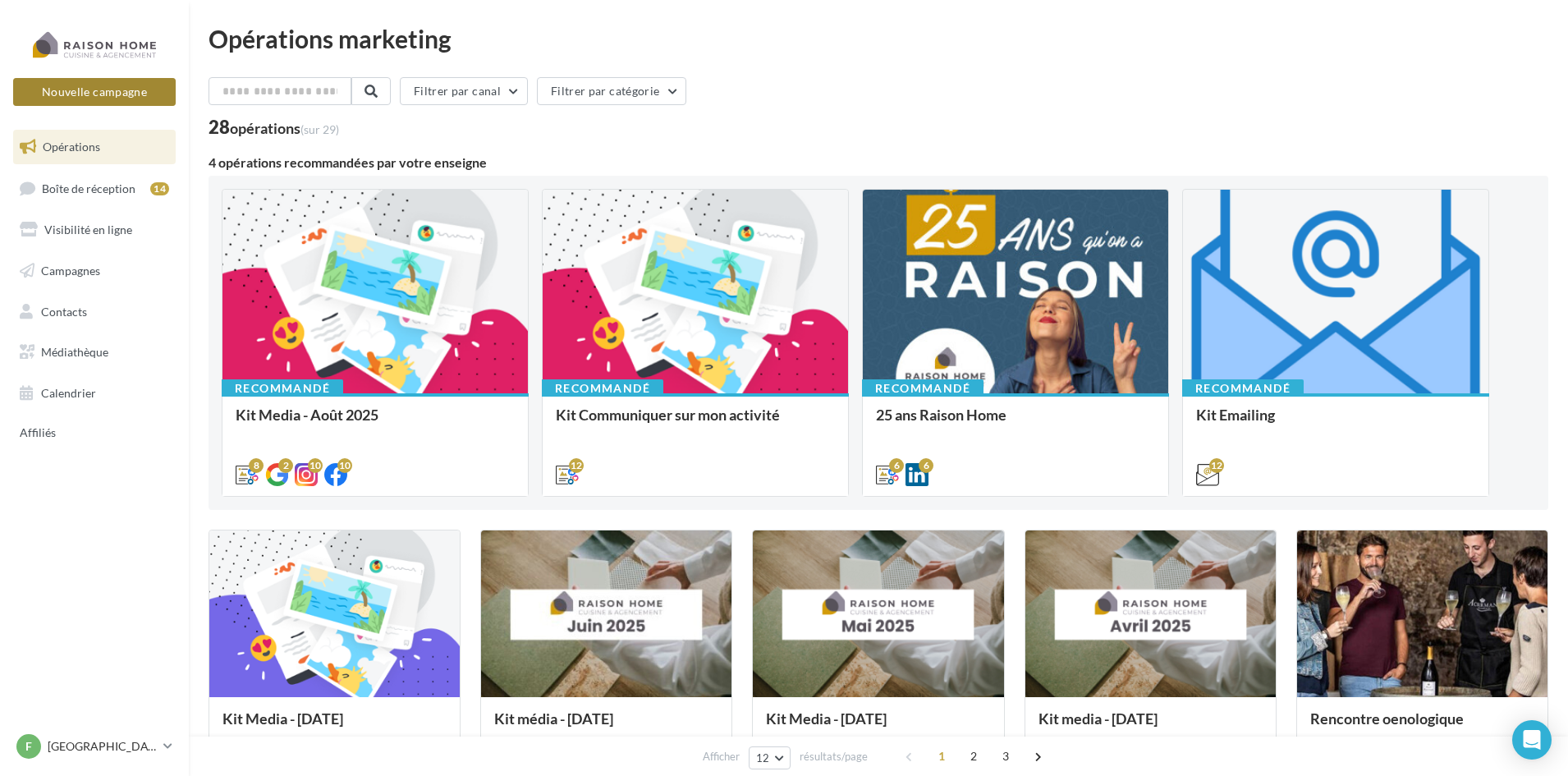
click at [98, 81] on button "Nouvelle campagne" at bounding box center [94, 91] width 163 height 28
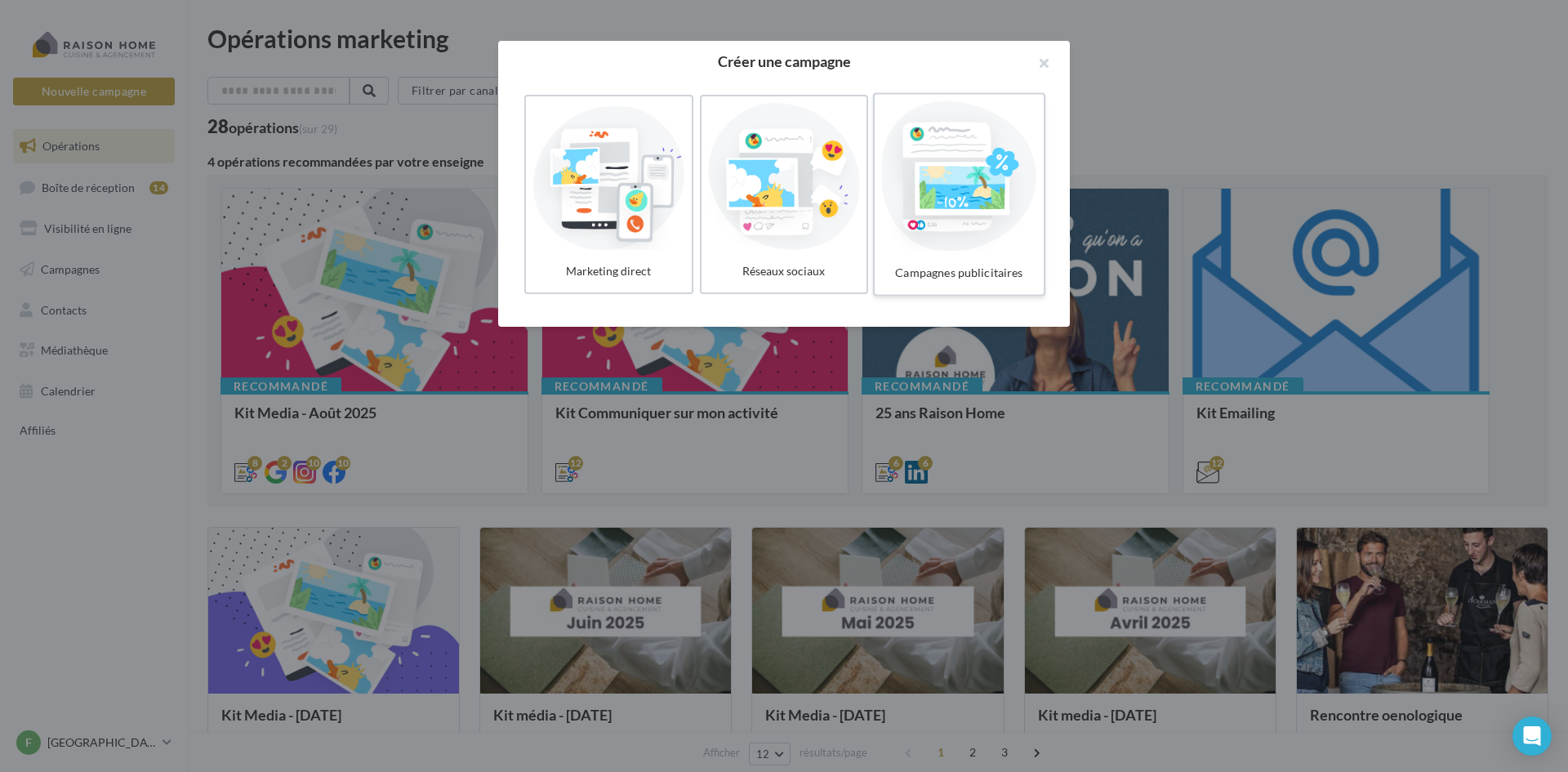
click at [1028, 231] on div at bounding box center [958, 176] width 155 height 150
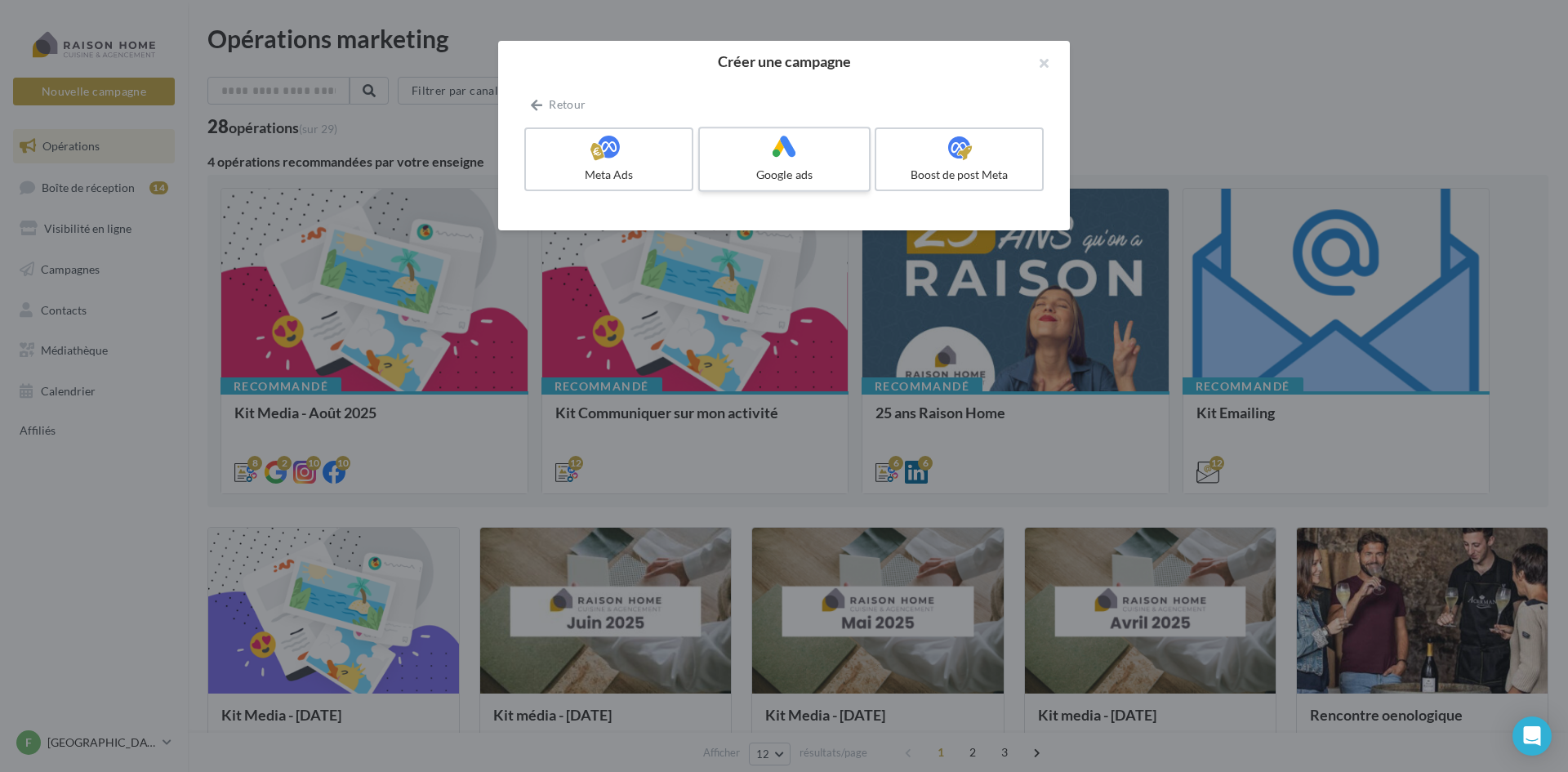
click at [767, 154] on div at bounding box center [784, 148] width 155 height 26
